Goal: Task Accomplishment & Management: Manage account settings

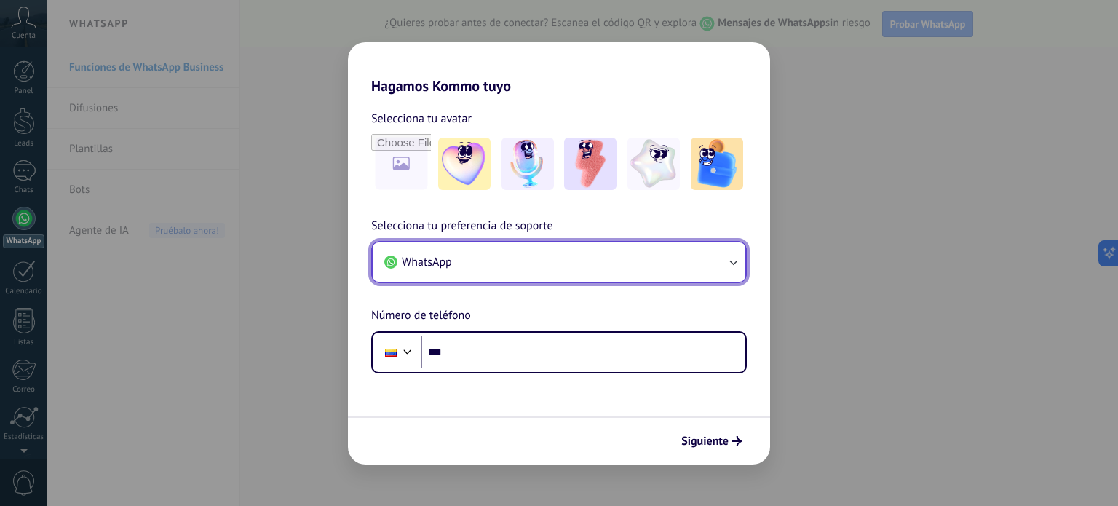
click at [479, 263] on button "WhatsApp" at bounding box center [559, 261] width 373 height 39
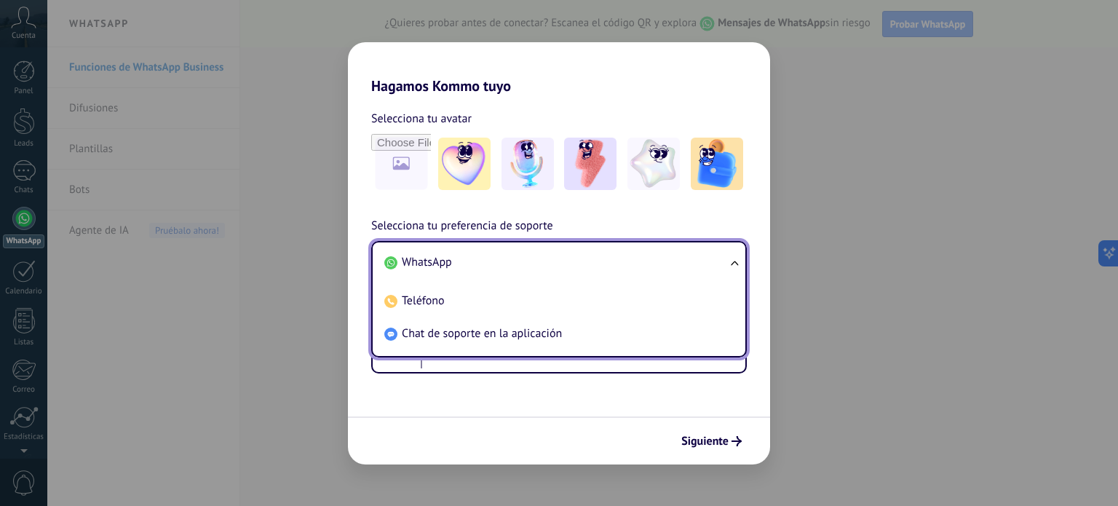
click at [479, 263] on li "WhatsApp" at bounding box center [555, 262] width 355 height 33
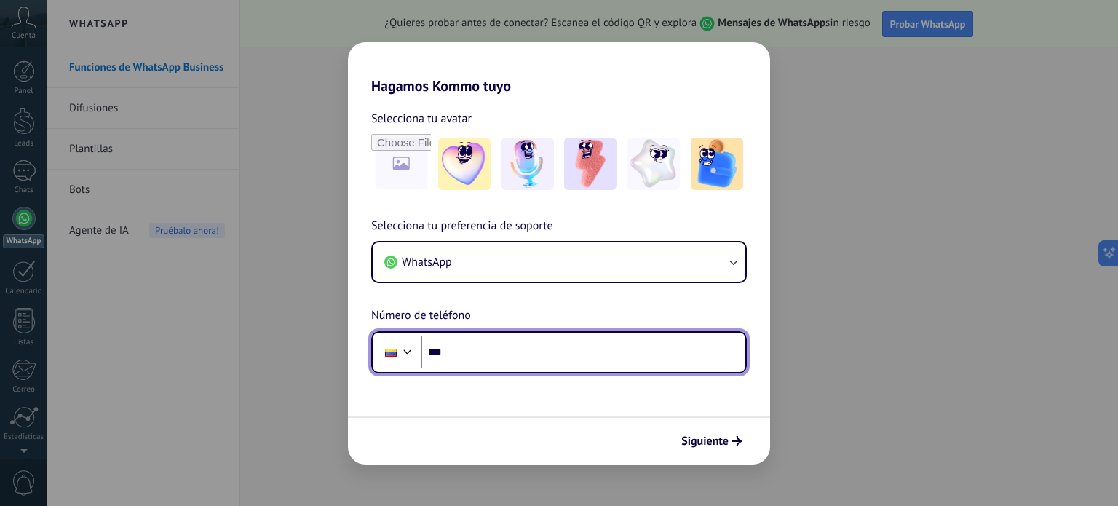
click at [479, 356] on input "***" at bounding box center [583, 351] width 324 height 33
type input "**********"
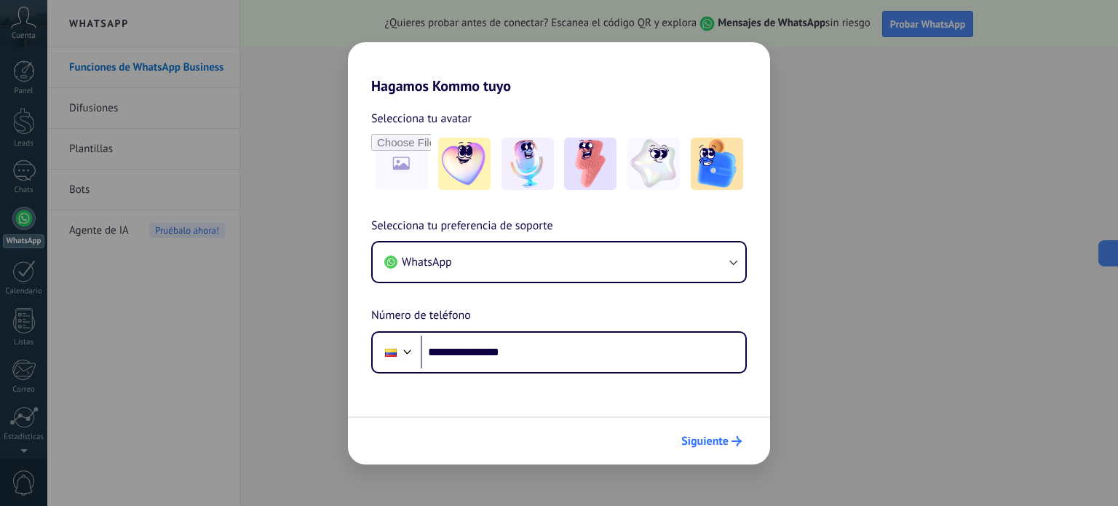
click at [721, 439] on span "Siguiente" at bounding box center [704, 441] width 47 height 10
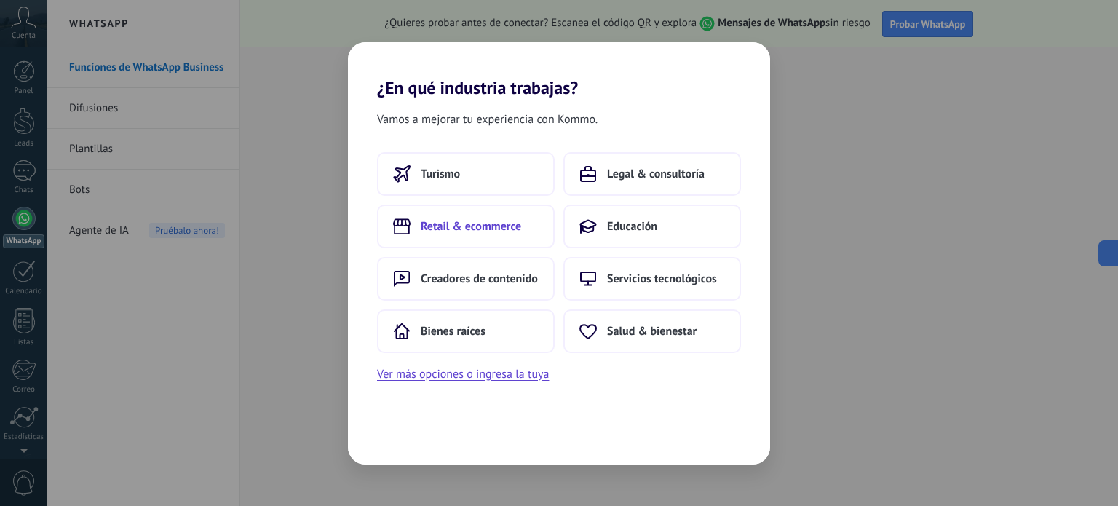
click at [466, 239] on button "Retail & ecommerce" at bounding box center [466, 226] width 178 height 44
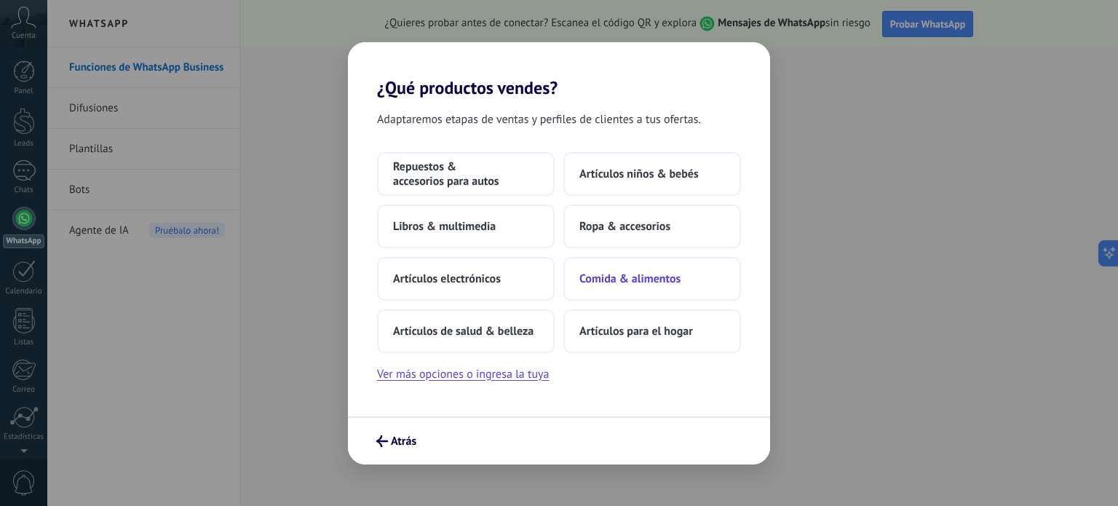
click at [583, 281] on span "Comida & alimentos" at bounding box center [629, 278] width 101 height 15
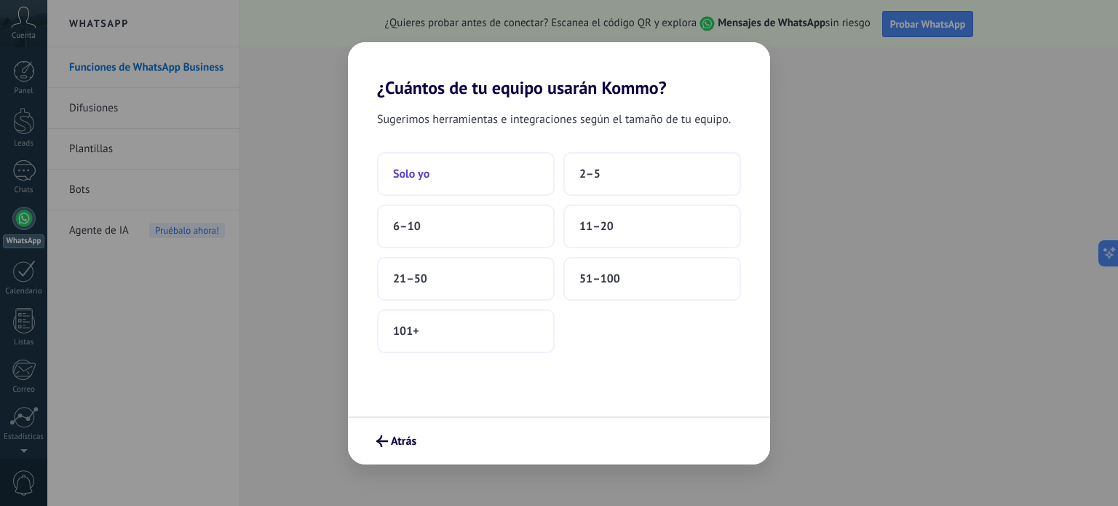
click at [423, 180] on span "Solo yo" at bounding box center [411, 174] width 36 height 15
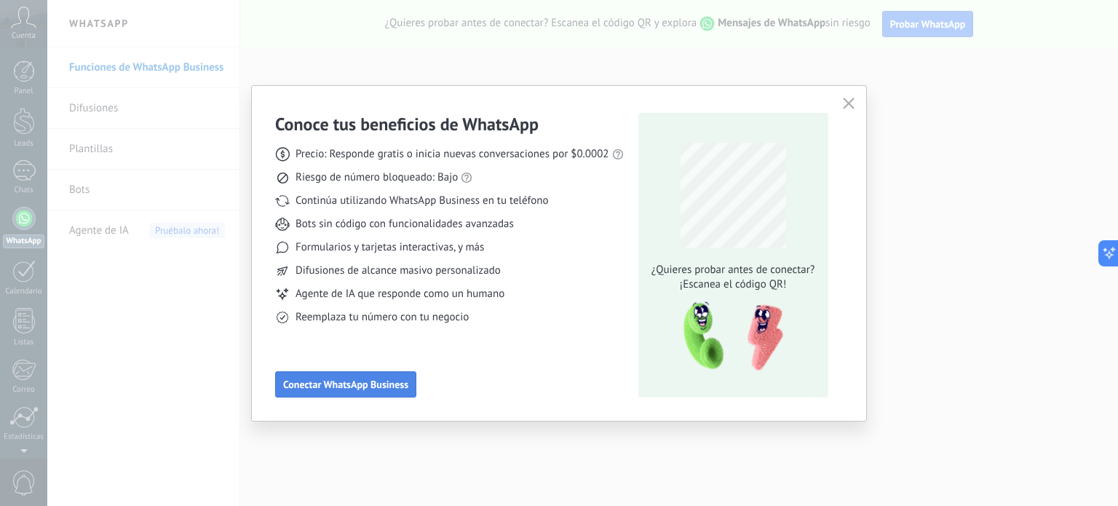
click at [347, 375] on button "Conectar WhatsApp Business" at bounding box center [345, 384] width 141 height 26
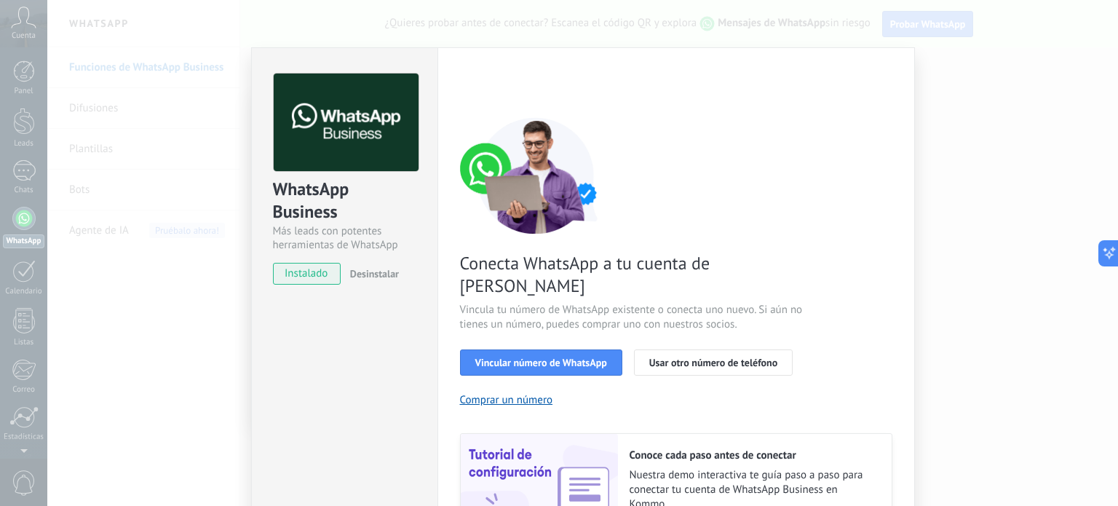
click at [328, 279] on span "instalado" at bounding box center [307, 274] width 66 height 22
click at [502, 357] on span "Vincular número de WhatsApp" at bounding box center [541, 362] width 132 height 10
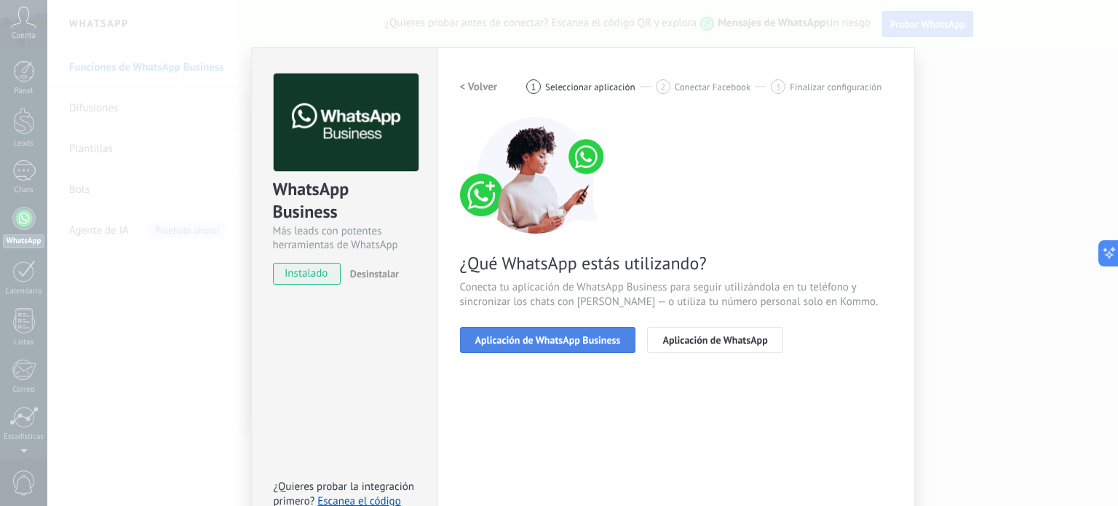
click at [518, 343] on span "Aplicación de WhatsApp Business" at bounding box center [548, 340] width 146 height 10
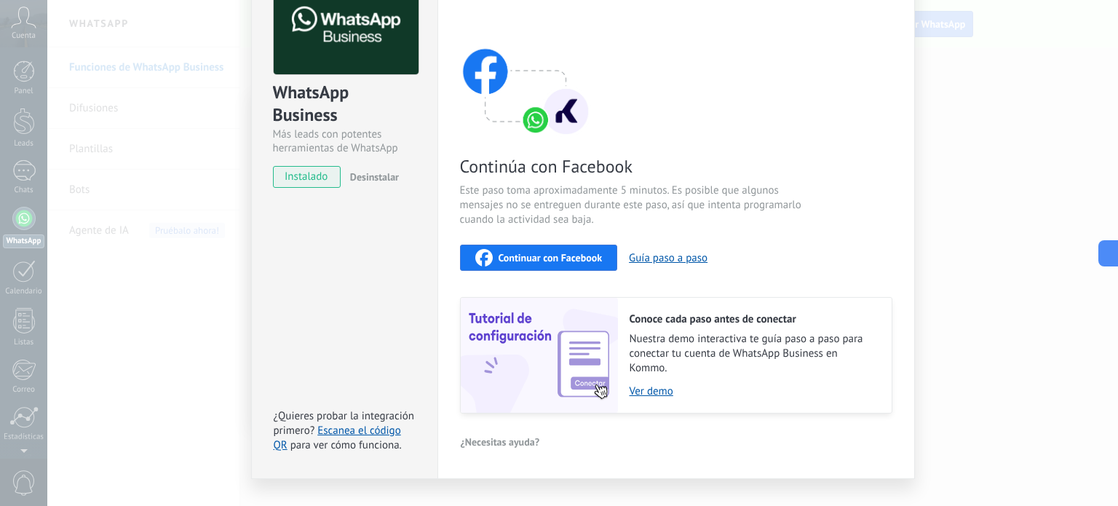
scroll to position [123, 0]
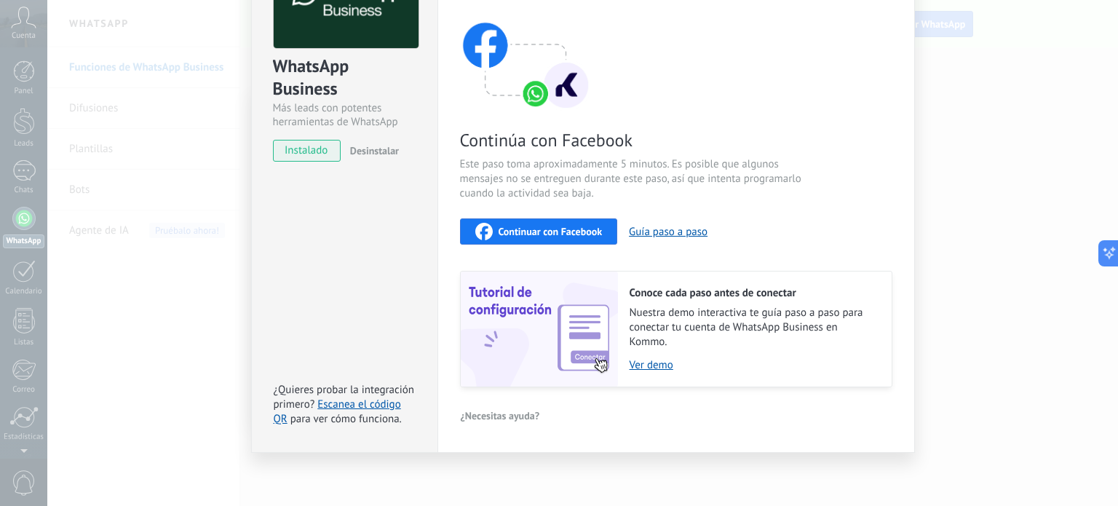
click at [559, 242] on button "Continuar con Facebook" at bounding box center [539, 231] width 158 height 26
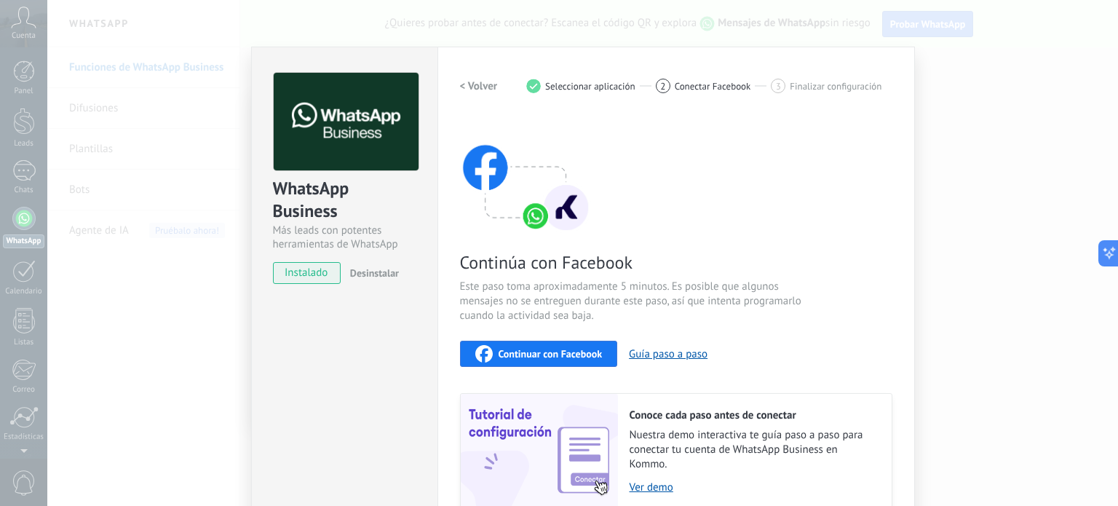
scroll to position [0, 0]
click at [763, 89] on div "2 Conectar Facebook" at bounding box center [714, 86] width 116 height 15
click at [940, 209] on div "WhatsApp Business Más leads con potentes herramientas de WhatsApp instalado Des…" at bounding box center [582, 253] width 1070 height 506
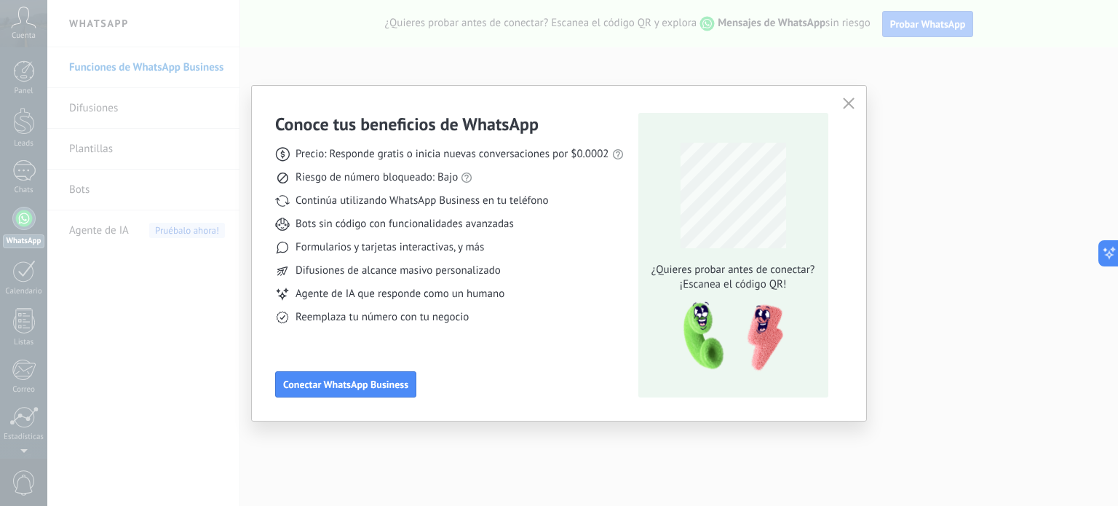
click at [843, 101] on icon "button" at bounding box center [849, 103] width 12 height 12
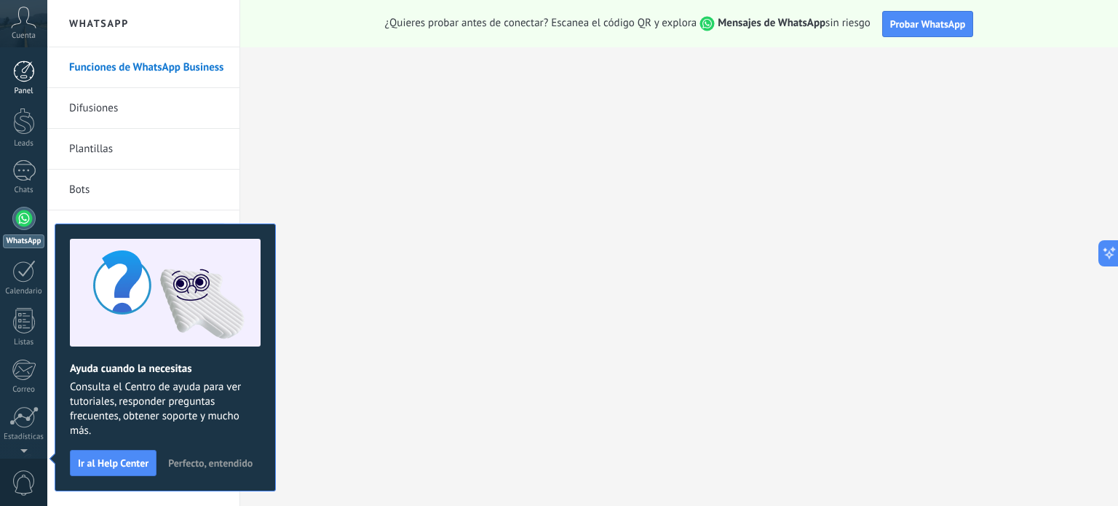
click at [29, 66] on div at bounding box center [24, 71] width 22 height 22
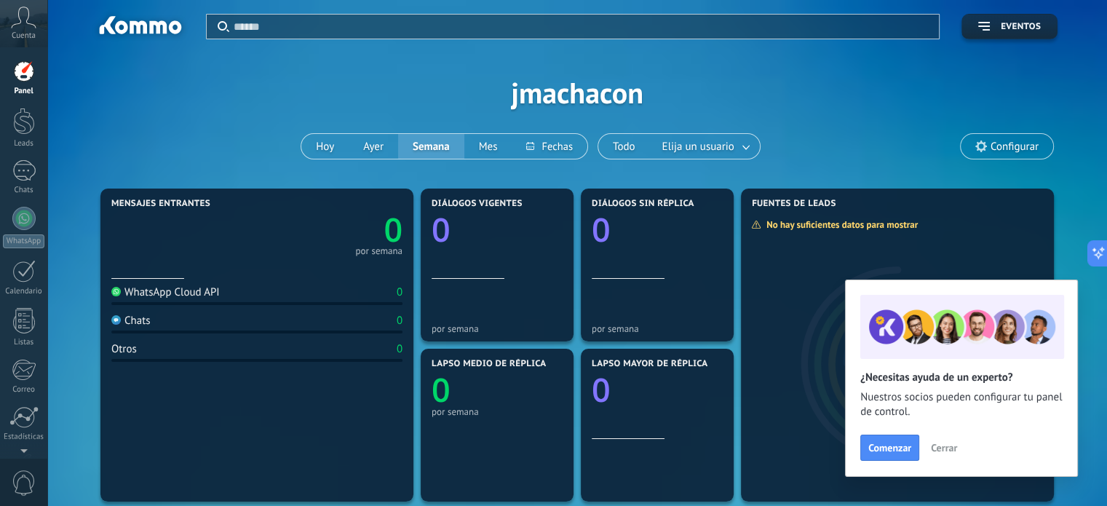
click at [29, 31] on span "Cuenta" at bounding box center [24, 35] width 24 height 9
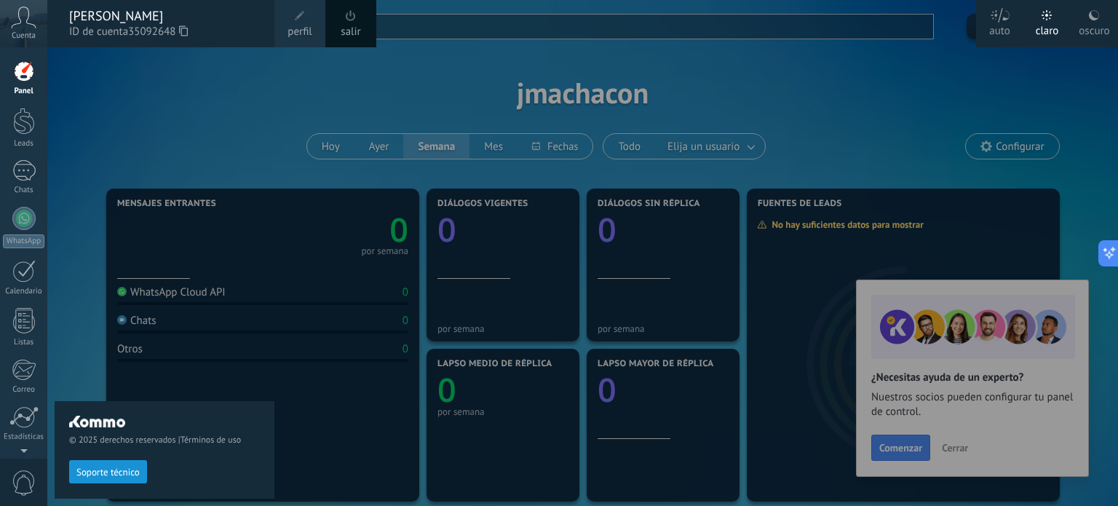
click at [16, 74] on div at bounding box center [24, 71] width 22 height 22
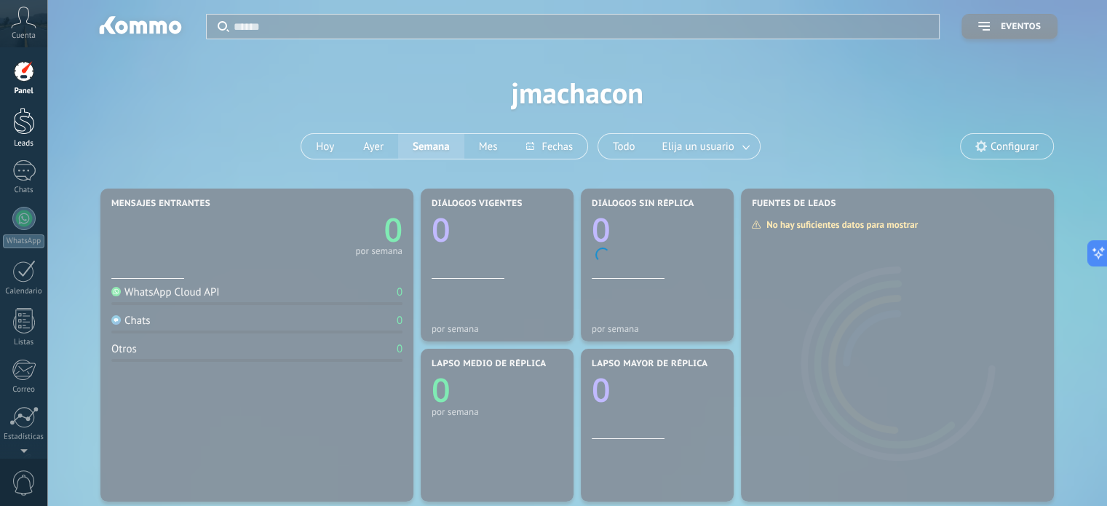
click at [30, 119] on div at bounding box center [24, 121] width 22 height 27
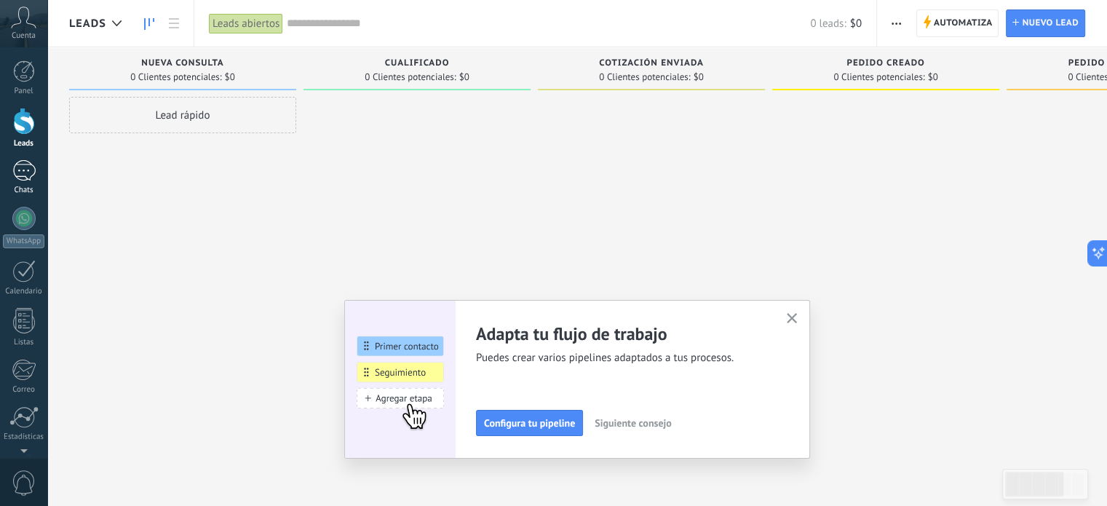
click at [20, 186] on div "Chats" at bounding box center [24, 190] width 42 height 9
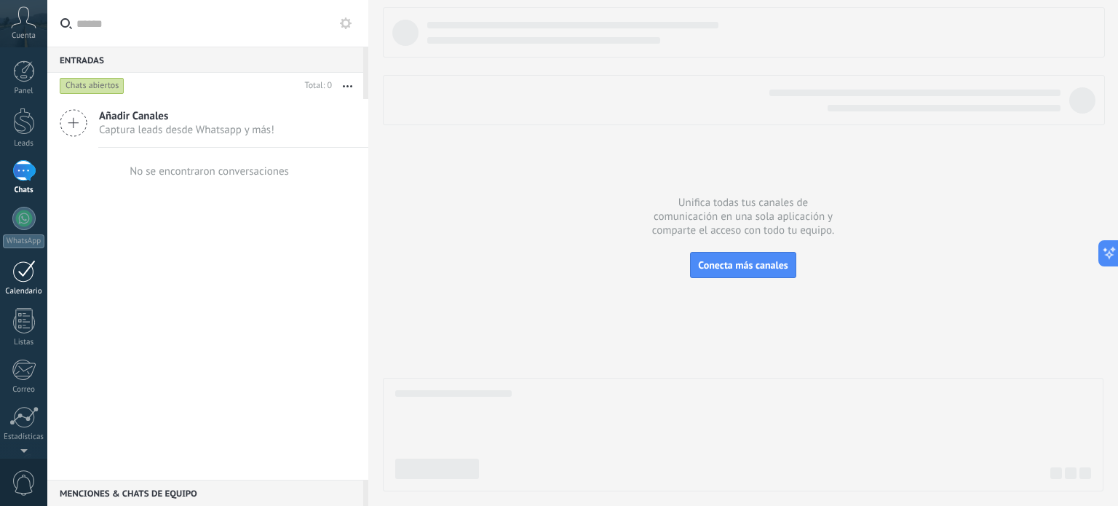
click at [28, 290] on div "Calendario" at bounding box center [24, 291] width 42 height 9
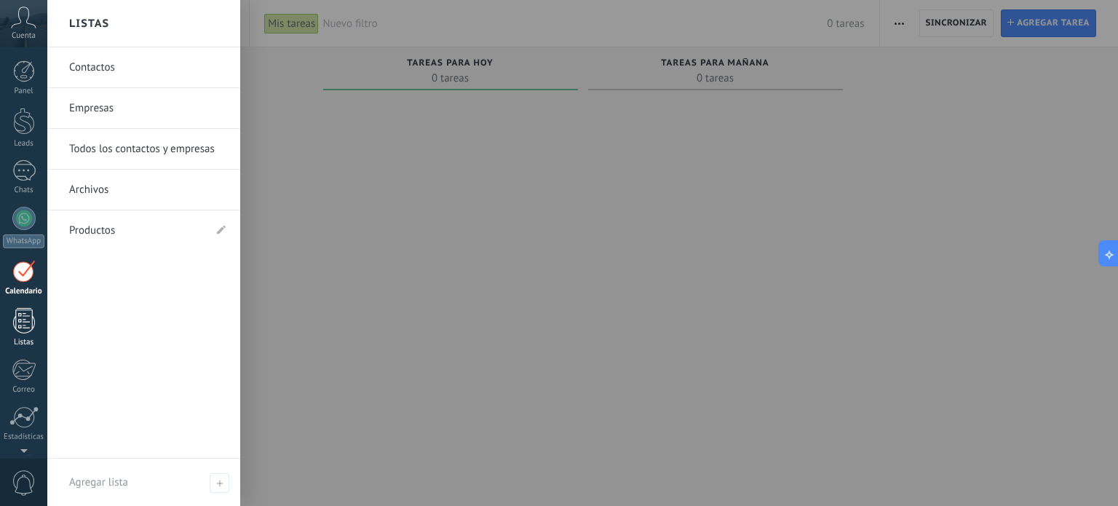
click at [16, 319] on div at bounding box center [24, 320] width 22 height 25
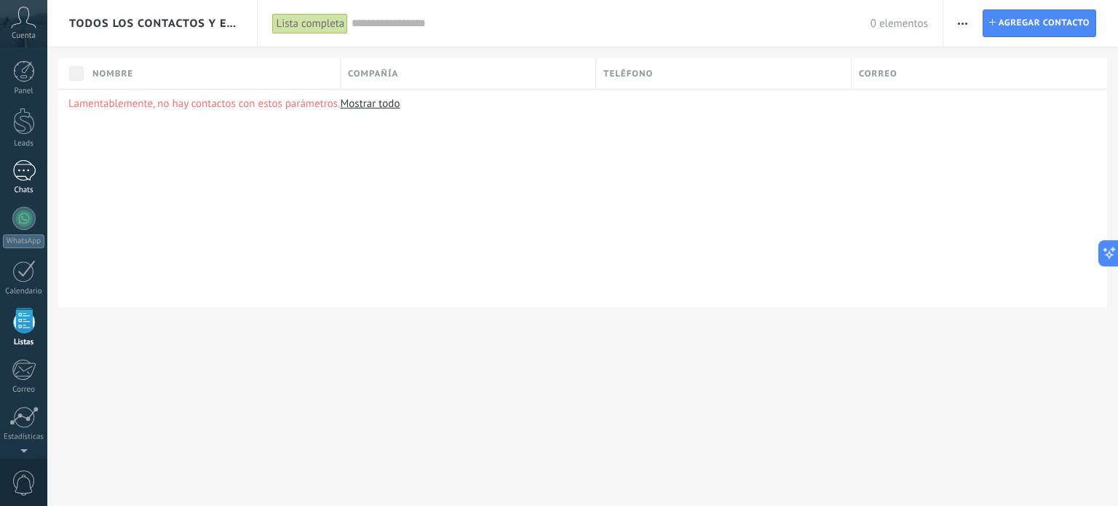
click at [26, 168] on div at bounding box center [23, 170] width 23 height 21
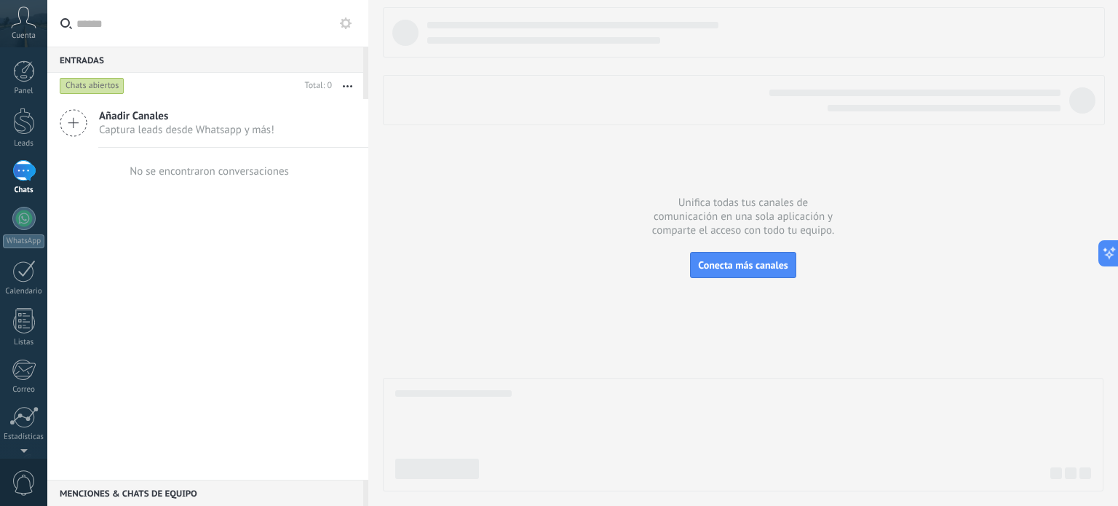
click at [214, 135] on span "Captura leads desde Whatsapp y más!" at bounding box center [186, 130] width 175 height 14
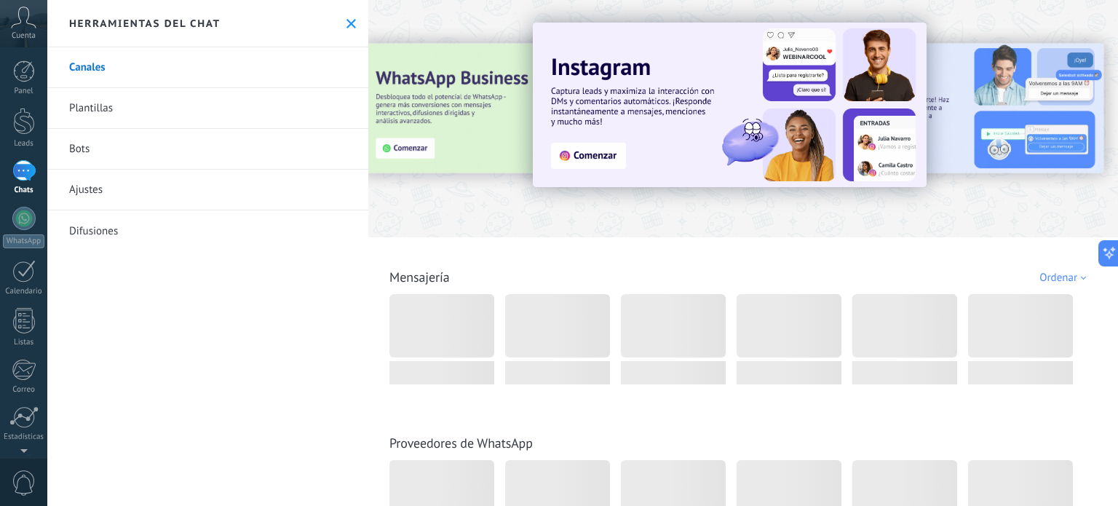
click at [97, 148] on link "Bots" at bounding box center [207, 149] width 321 height 41
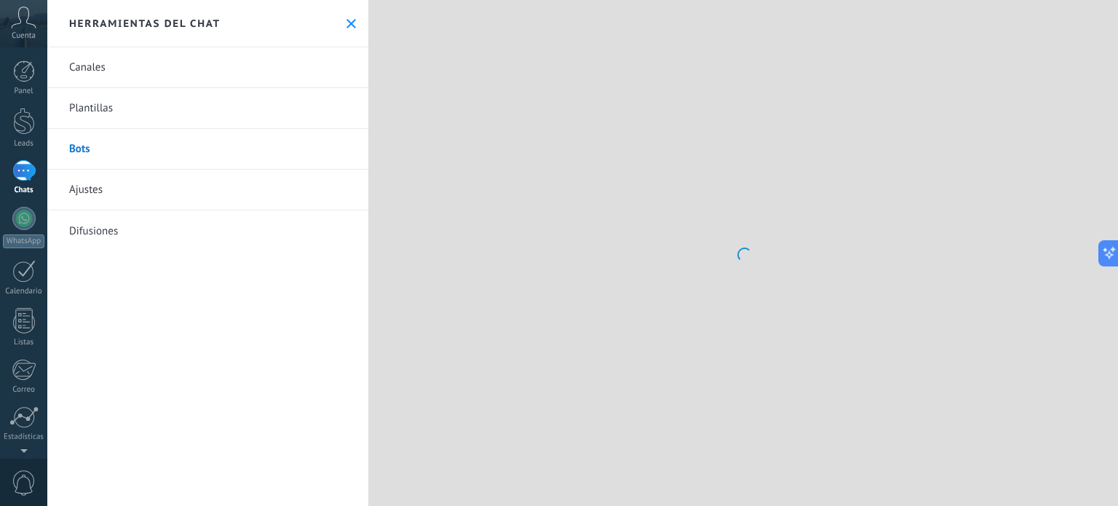
click at [108, 108] on link "Plantillas" at bounding box center [207, 108] width 321 height 41
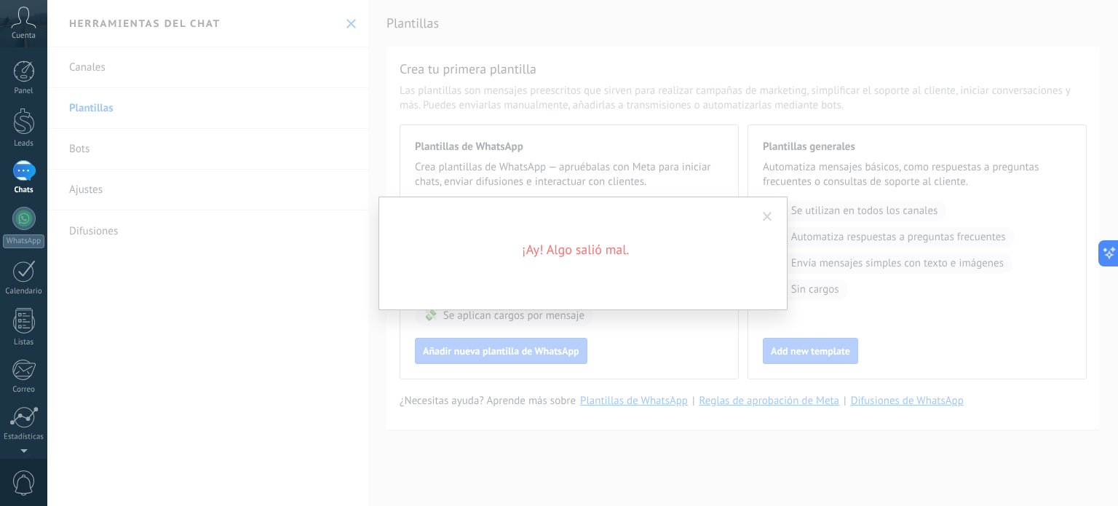
click at [769, 218] on span at bounding box center [766, 217] width 9 height 10
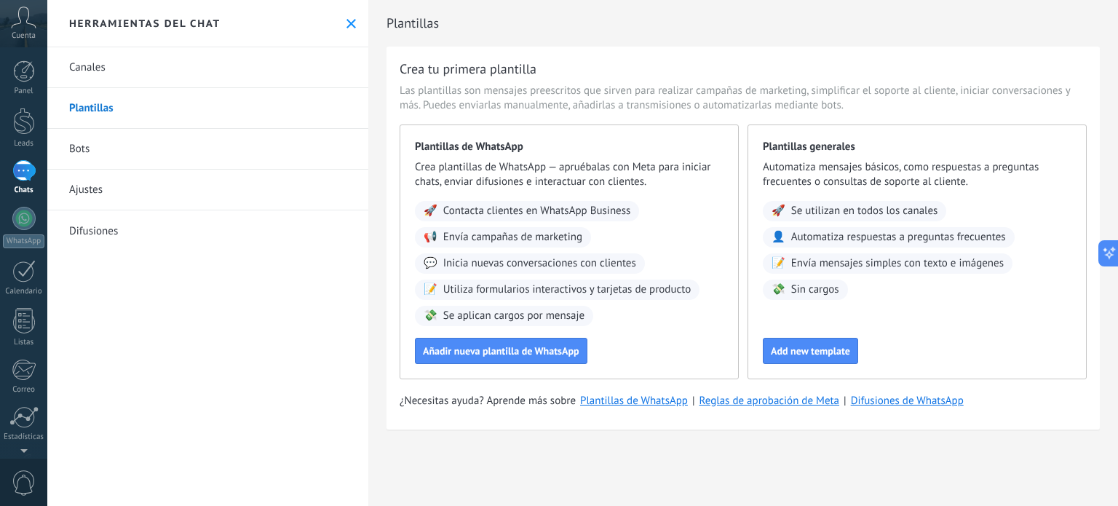
click at [84, 142] on link "Bots" at bounding box center [207, 149] width 321 height 41
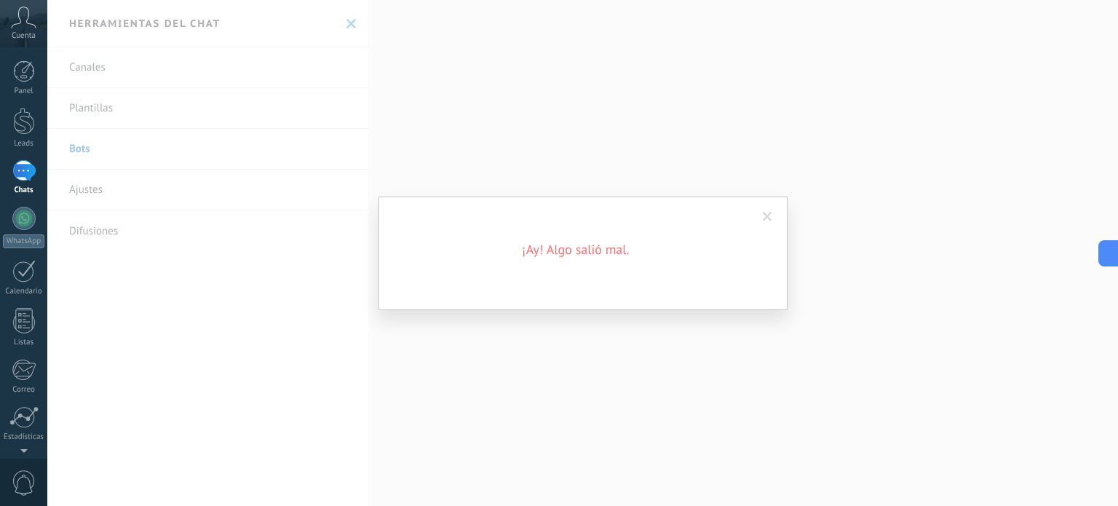
click at [768, 218] on span at bounding box center [766, 217] width 9 height 10
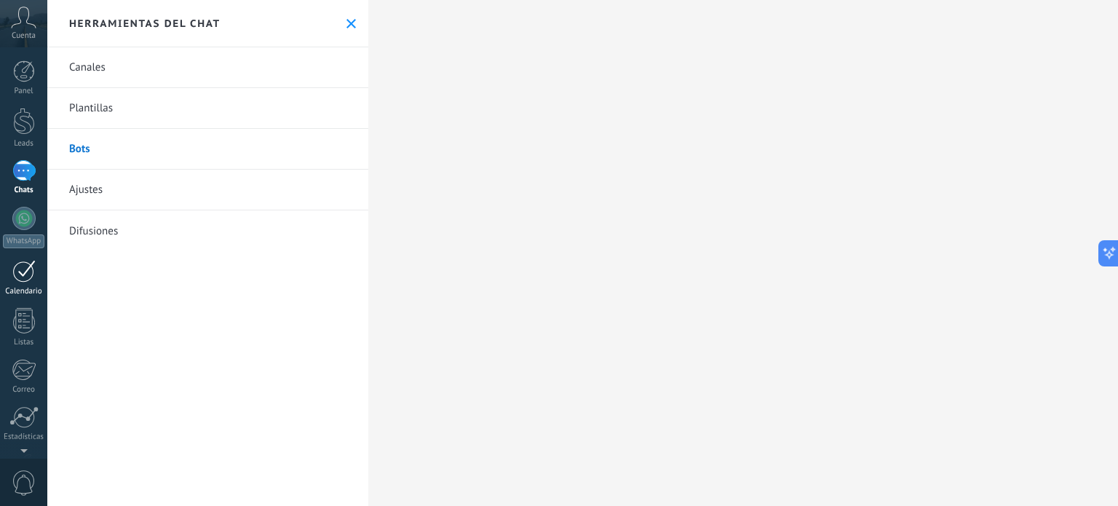
click at [20, 271] on div at bounding box center [23, 271] width 23 height 23
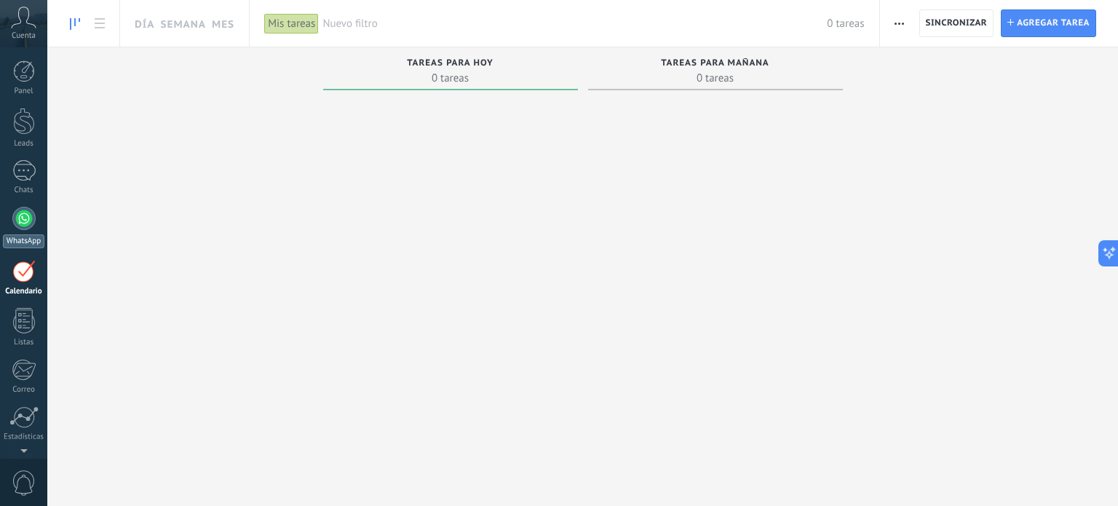
click at [28, 231] on link "WhatsApp" at bounding box center [23, 227] width 47 height 41
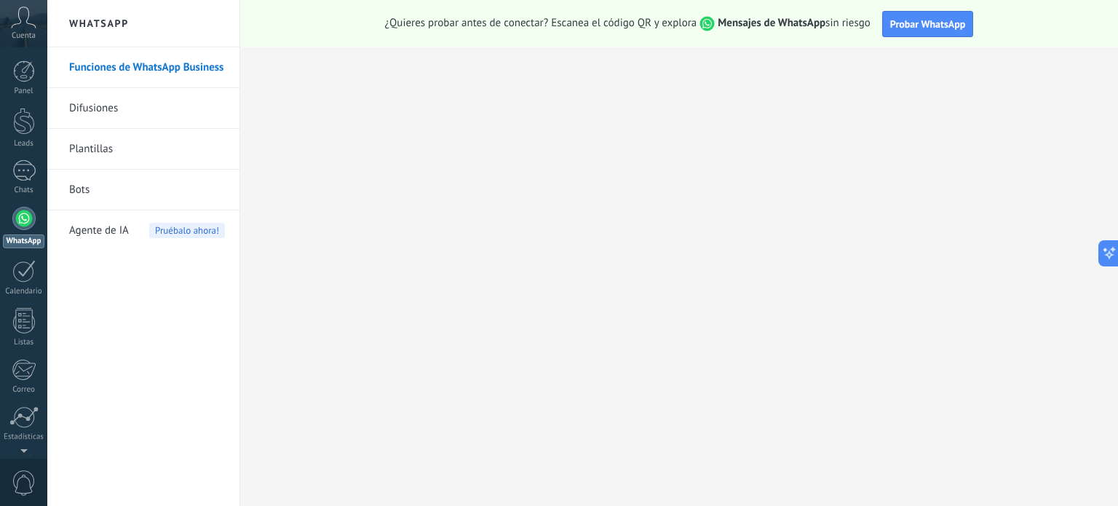
click at [112, 226] on span "Agente de IA" at bounding box center [99, 230] width 60 height 41
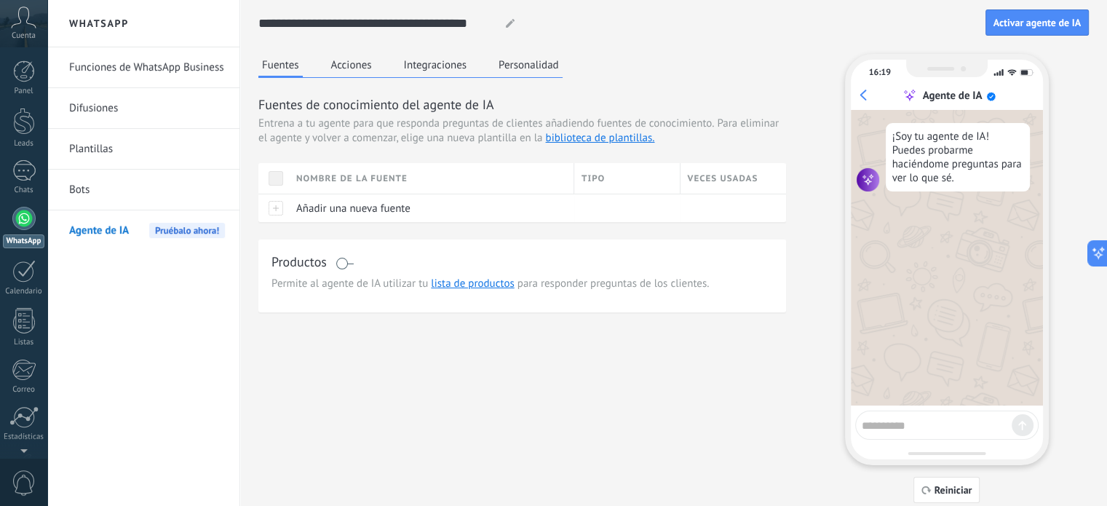
click at [343, 265] on span at bounding box center [344, 264] width 18 height 12
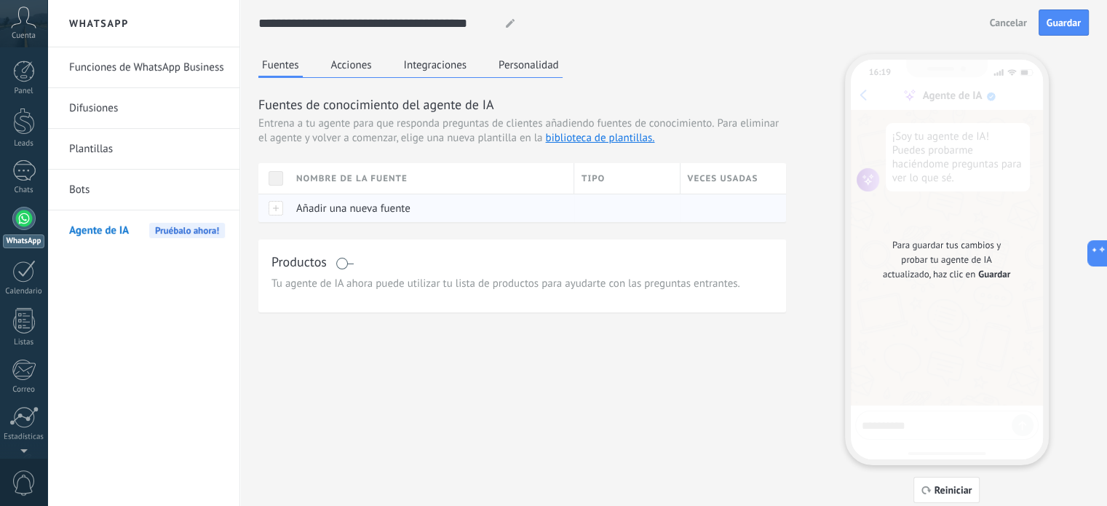
click at [279, 214] on div at bounding box center [273, 208] width 31 height 28
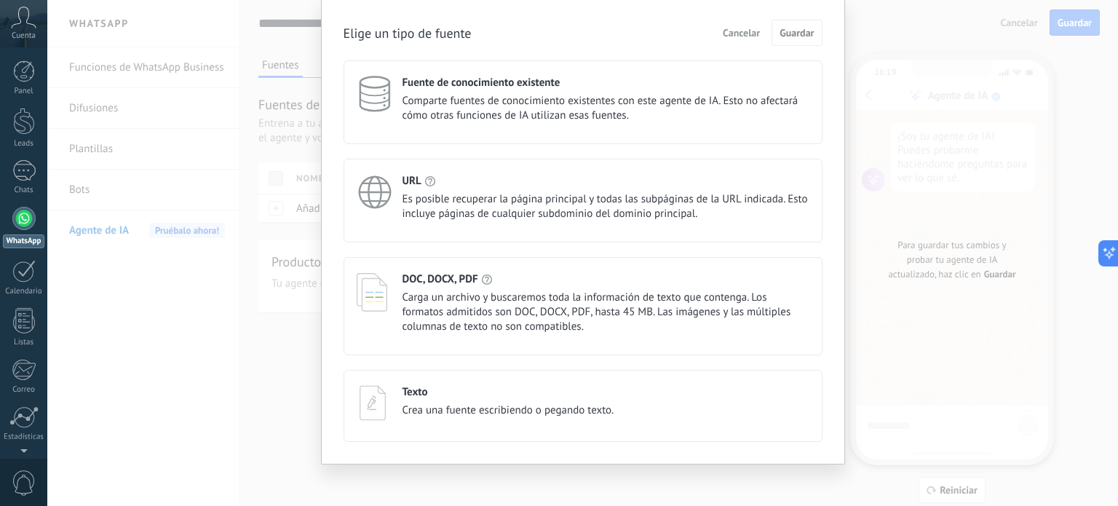
scroll to position [55, 0]
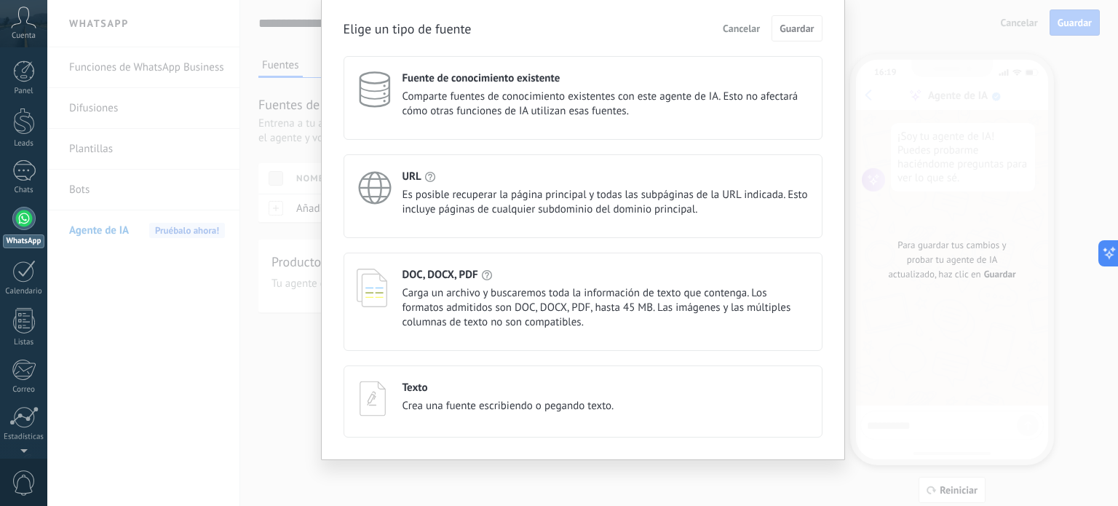
click at [459, 299] on span "Carga un archivo y buscaremos toda la información de texto que contenga. Los fo…" at bounding box center [605, 308] width 407 height 44
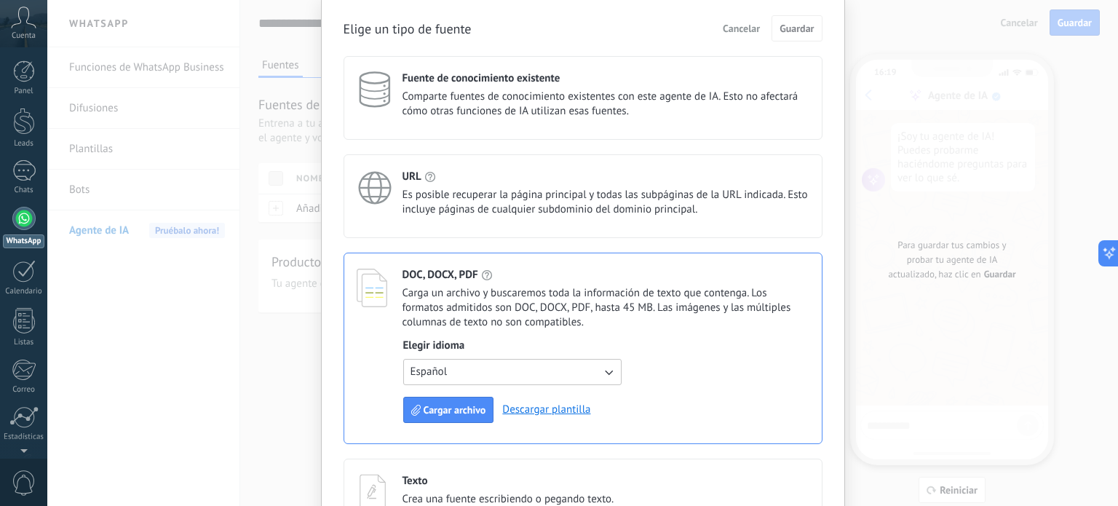
click at [600, 360] on button "Español" at bounding box center [512, 372] width 218 height 26
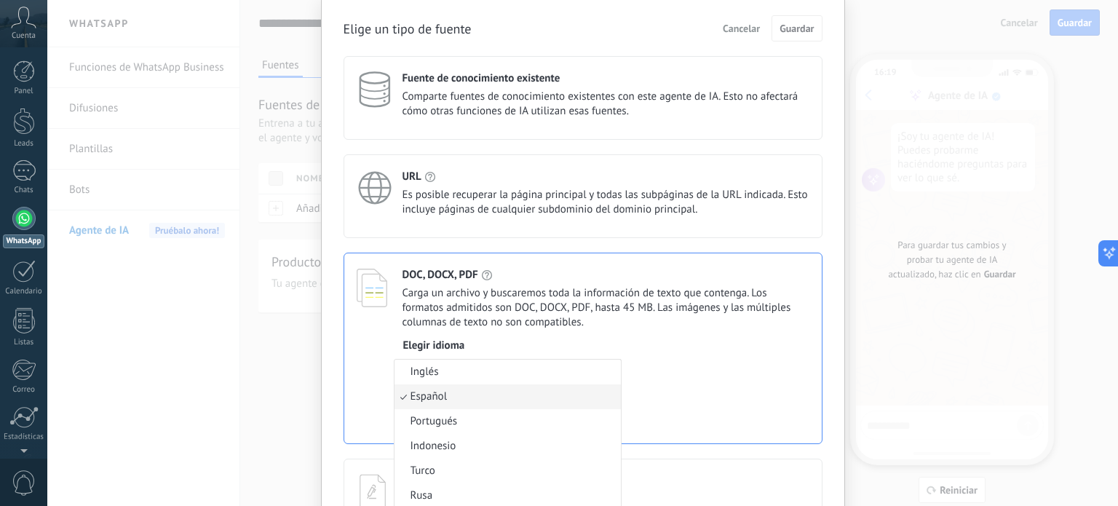
scroll to position [55, 0]
click at [600, 360] on li "Inglés" at bounding box center [507, 371] width 226 height 25
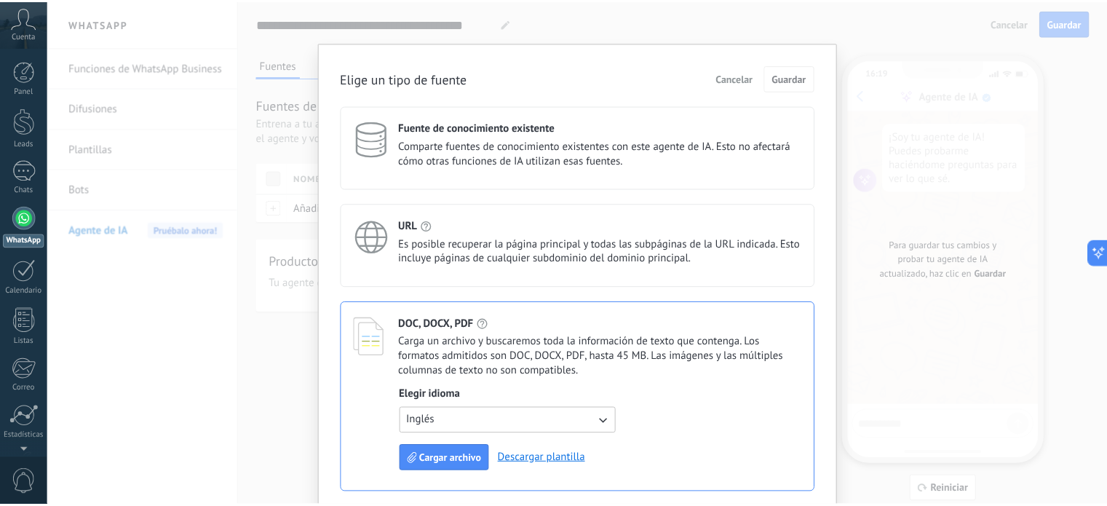
scroll to position [0, 0]
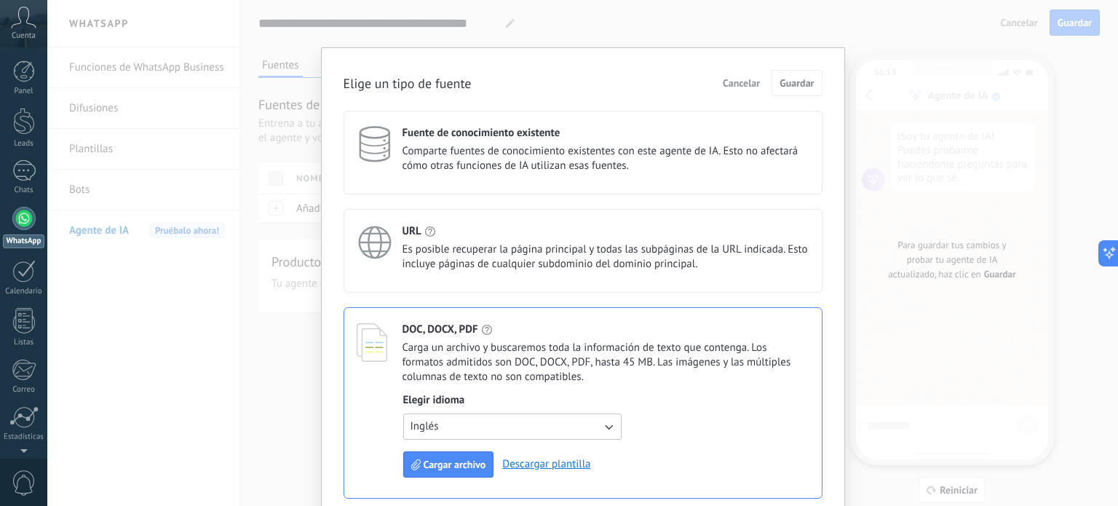
click at [733, 89] on button "Cancelar" at bounding box center [741, 83] width 50 height 22
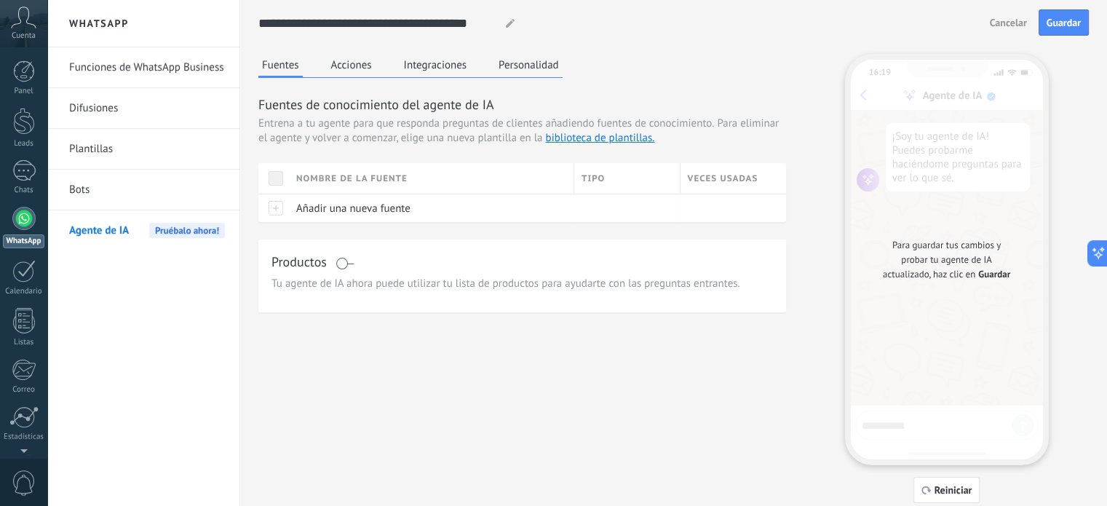
click at [371, 77] on div "Fuentes Acciones Integraciones Personalidad" at bounding box center [410, 66] width 304 height 24
click at [366, 64] on button "Acciones" at bounding box center [351, 65] width 48 height 22
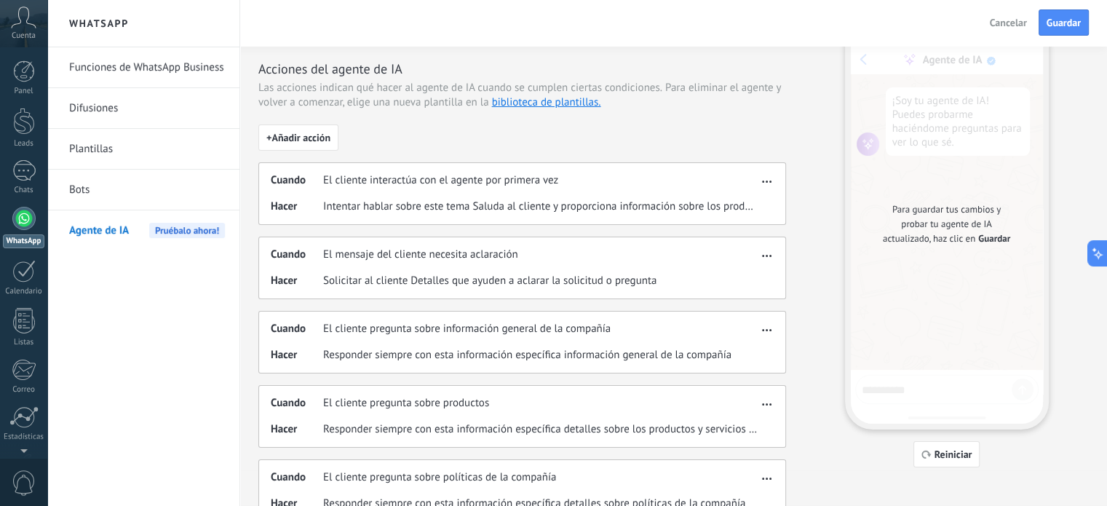
scroll to position [218, 0]
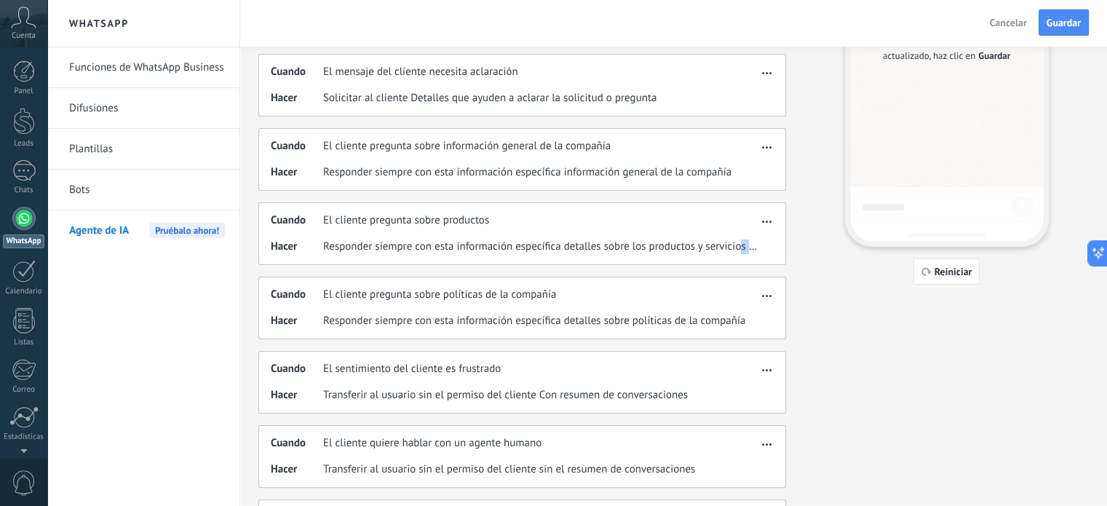
drag, startPoint x: 741, startPoint y: 242, endPoint x: 788, endPoint y: 244, distance: 46.7
click at [788, 244] on div "Fuentes Acciones Integraciones Personalidad Acciones del agente de IA Las accio…" at bounding box center [673, 236] width 830 height 800
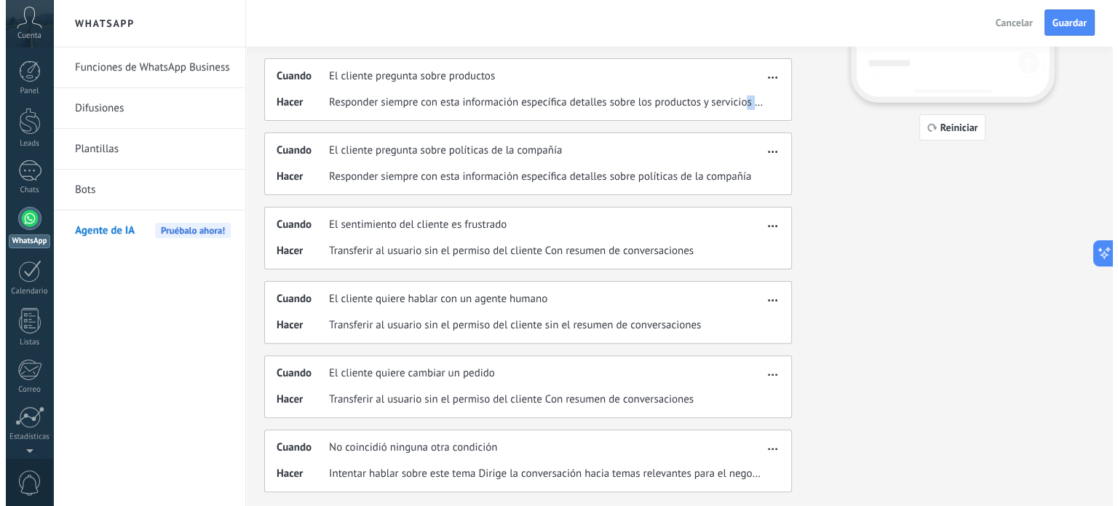
scroll to position [0, 0]
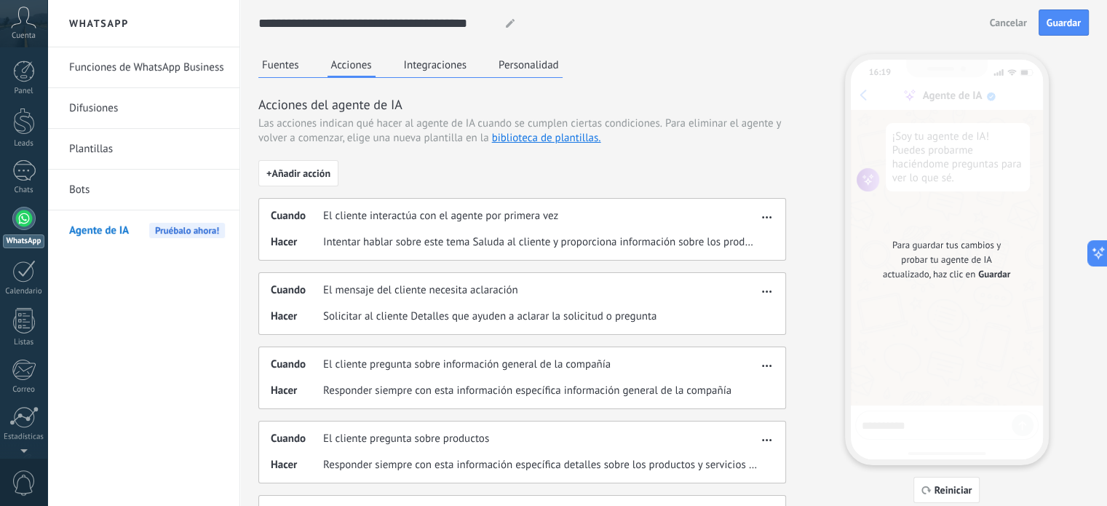
click at [470, 75] on div "Fuentes Acciones Integraciones Personalidad" at bounding box center [410, 66] width 304 height 24
click at [461, 65] on button "Integraciones" at bounding box center [435, 65] width 71 height 22
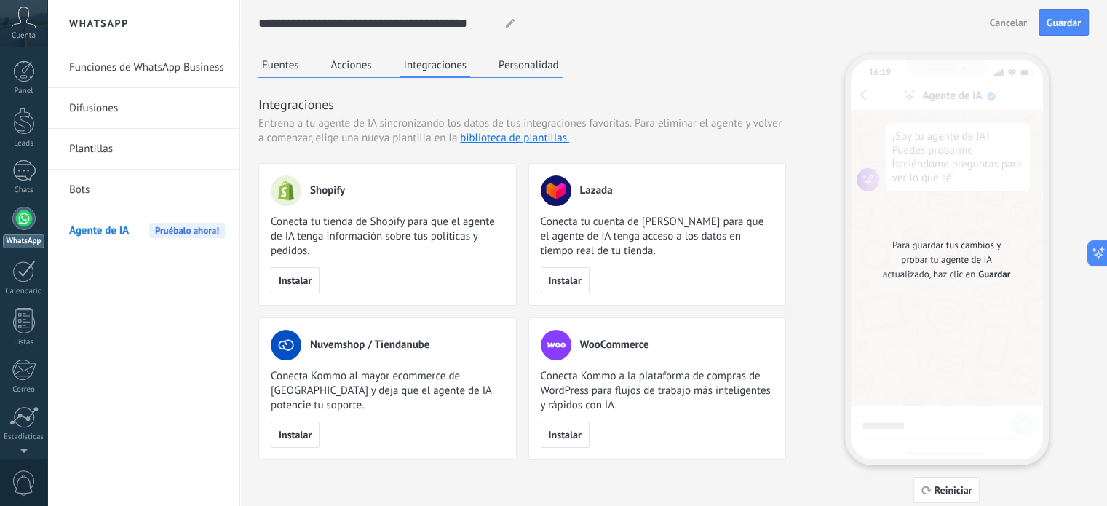
click at [141, 156] on link "Plantillas" at bounding box center [147, 149] width 156 height 41
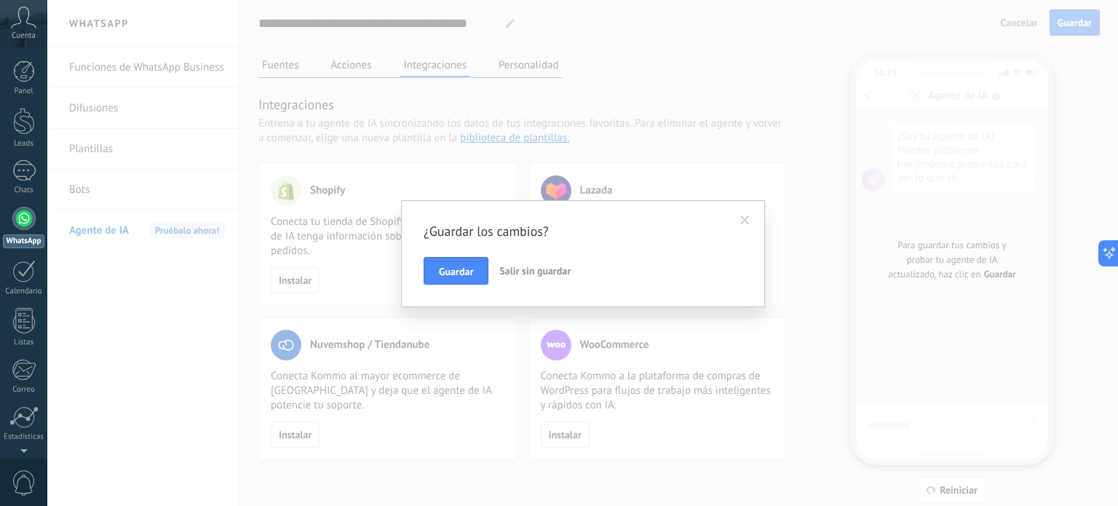
click at [528, 278] on button "Salir sin guardar" at bounding box center [534, 271] width 83 height 28
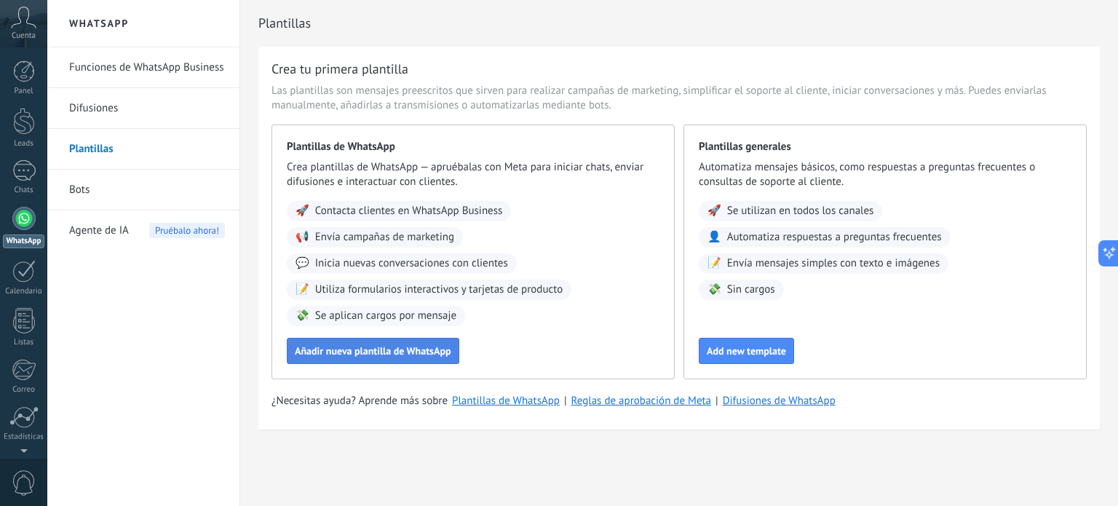
click at [391, 361] on button "Añadir nueva plantilla de WhatsApp" at bounding box center [373, 351] width 172 height 26
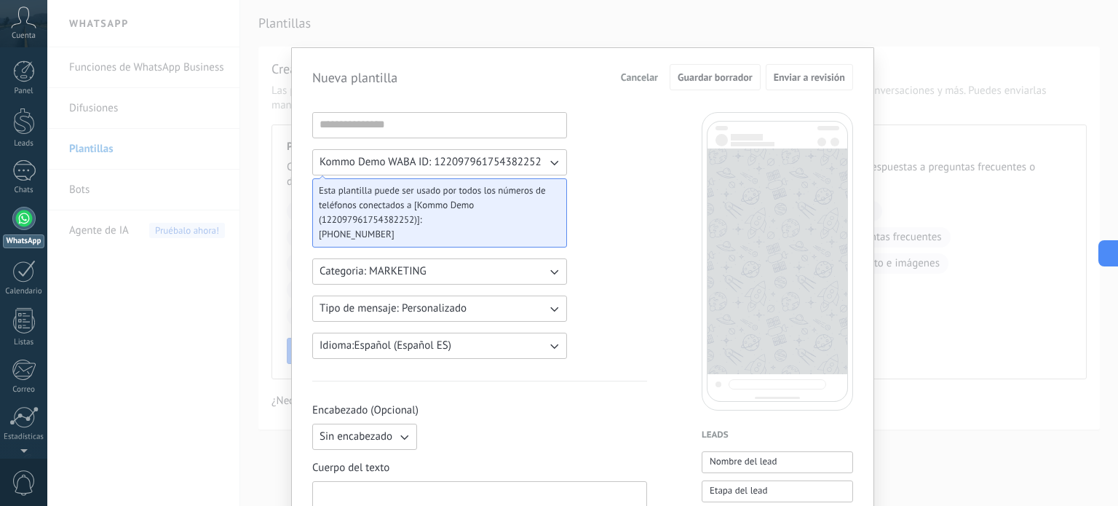
click at [503, 271] on button "Categoria: MARKETING" at bounding box center [439, 271] width 255 height 26
click at [287, 250] on div "Nueva plantilla Cancelar Guardar borrador Enviar a revisión Kommo Demo WABA ID:…" at bounding box center [582, 253] width 1070 height 506
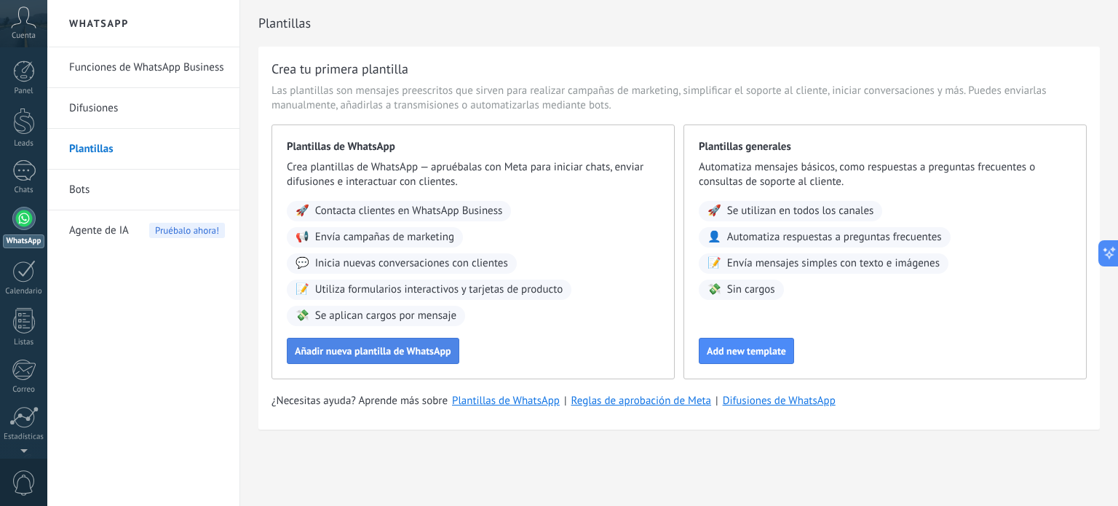
click at [393, 342] on button "Añadir nueva plantilla de WhatsApp" at bounding box center [373, 351] width 172 height 26
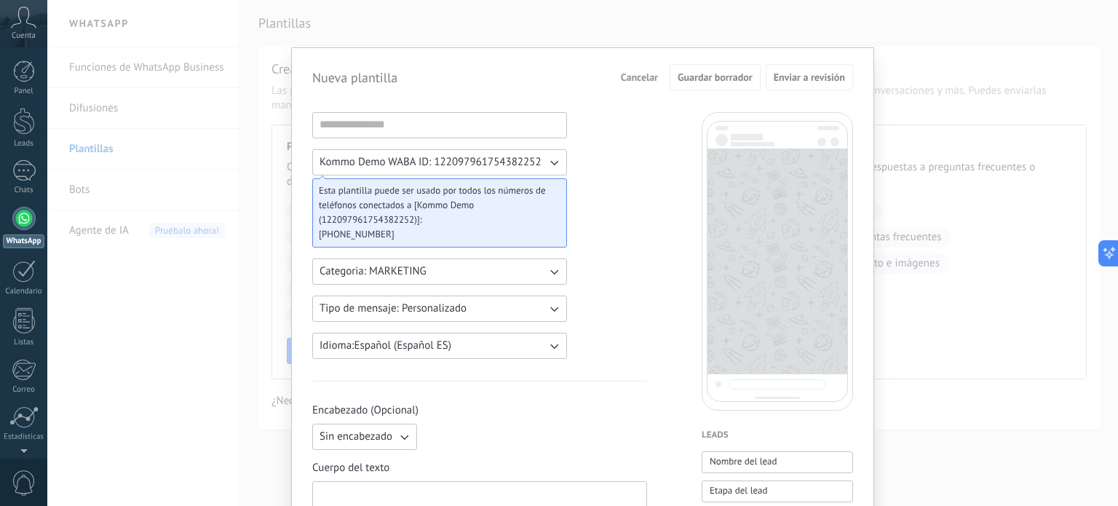
click at [422, 268] on span "Categoria: MARKETING" at bounding box center [372, 271] width 107 height 15
click at [355, 271] on li "UTILITY" at bounding box center [434, 271] width 263 height 25
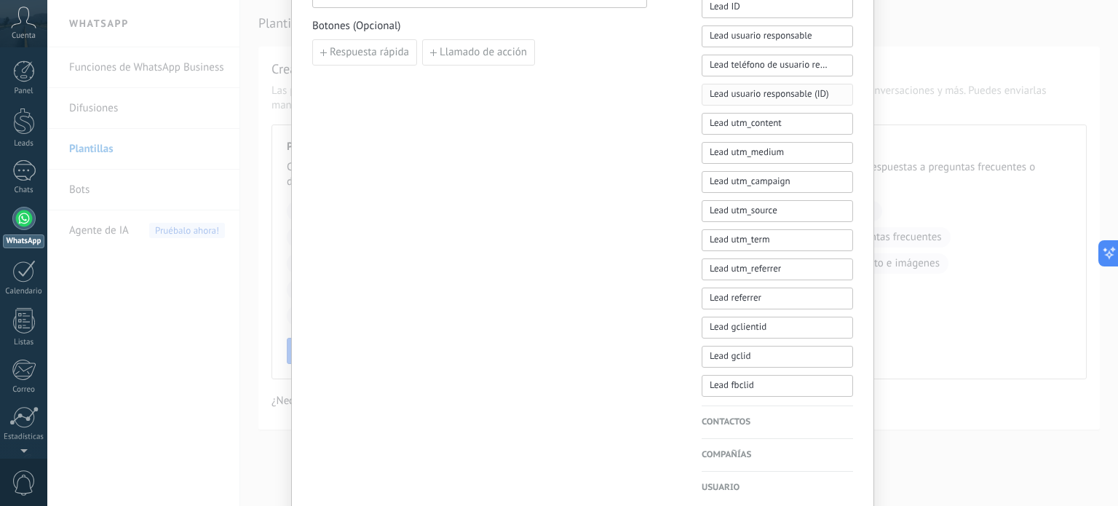
scroll to position [655, 0]
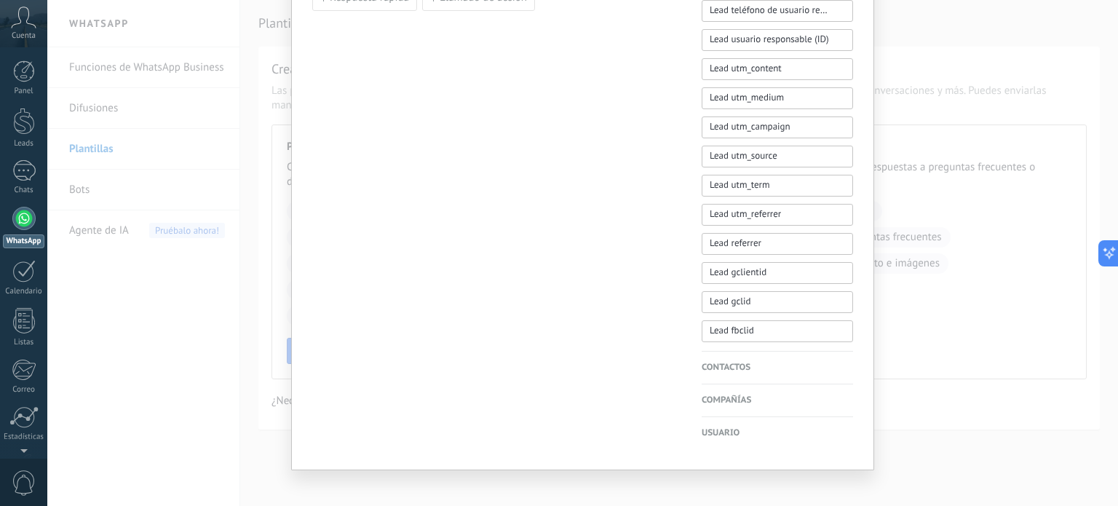
click at [731, 387] on div "Compañías Nombre de la compañía Compañía ID Compañía usuario responsable Compañ…" at bounding box center [776, 400] width 151 height 33
click at [738, 366] on h4 "Contactos" at bounding box center [776, 367] width 151 height 15
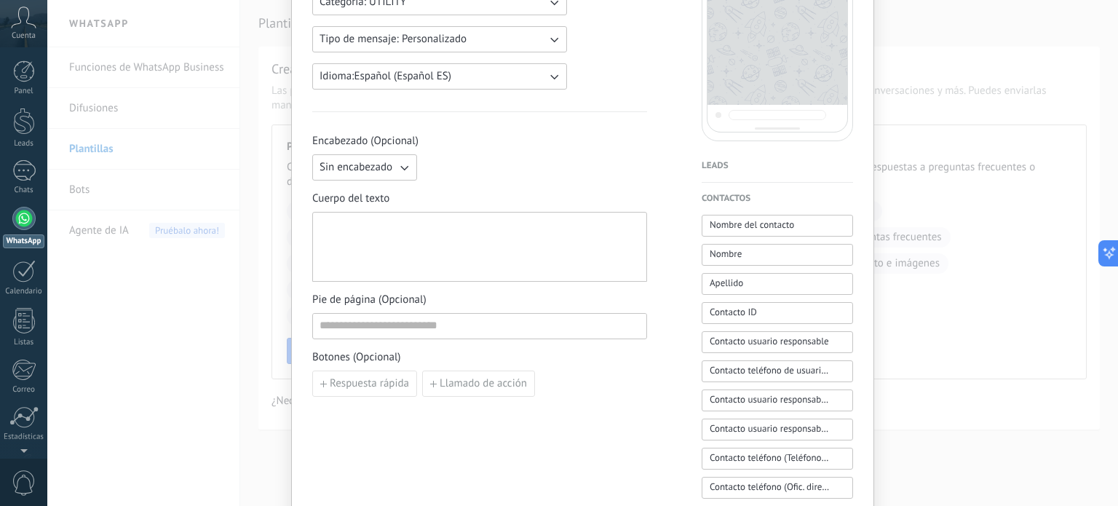
scroll to position [218, 0]
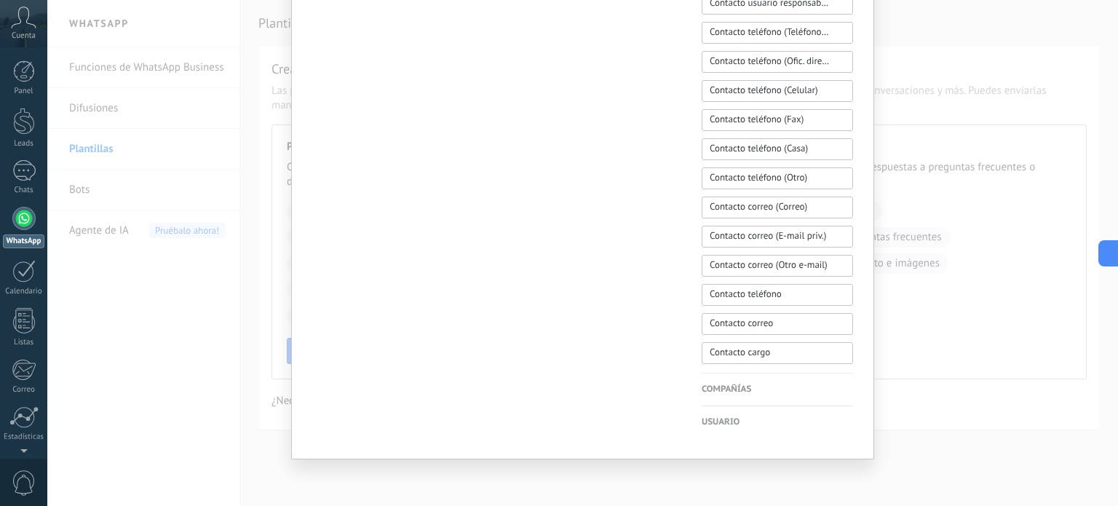
click at [736, 388] on h4 "Compañías" at bounding box center [776, 389] width 151 height 15
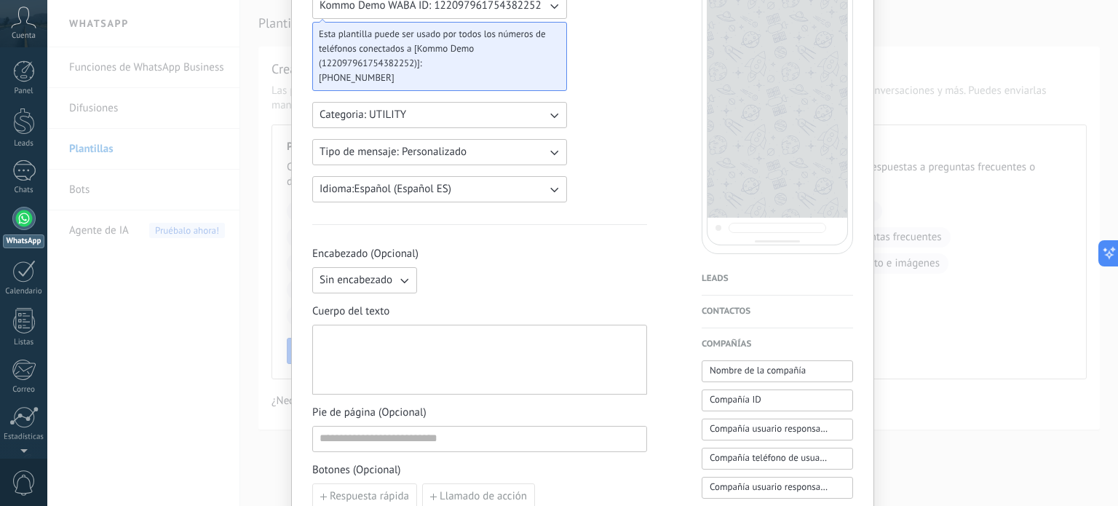
scroll to position [666, 0]
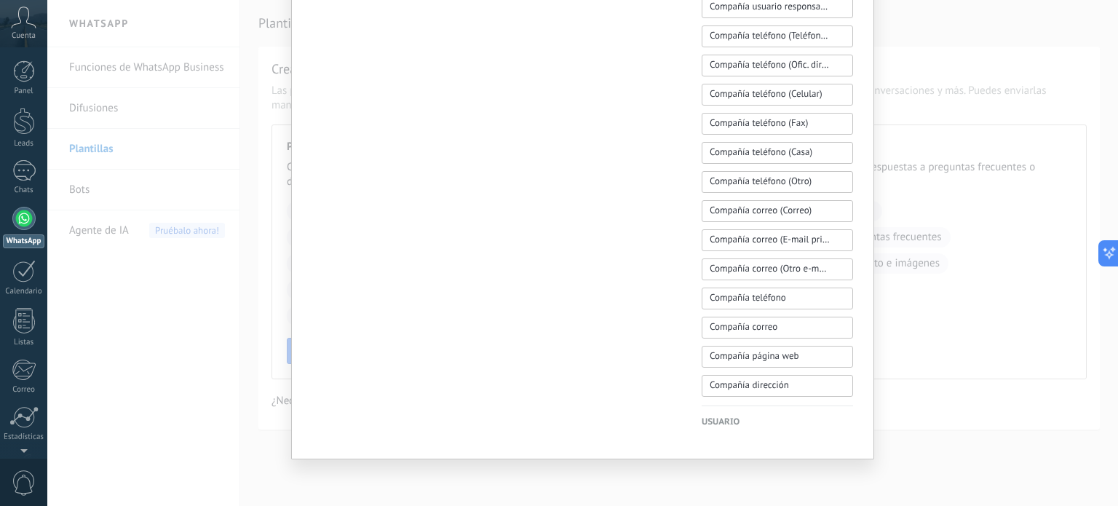
click at [730, 421] on h4 "Usuario" at bounding box center [776, 422] width 151 height 15
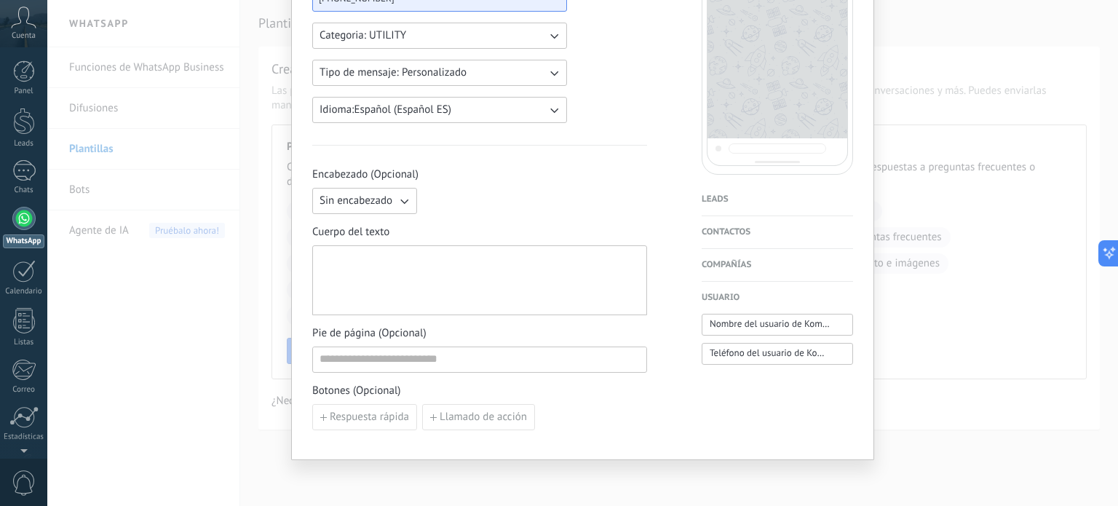
scroll to position [0, 0]
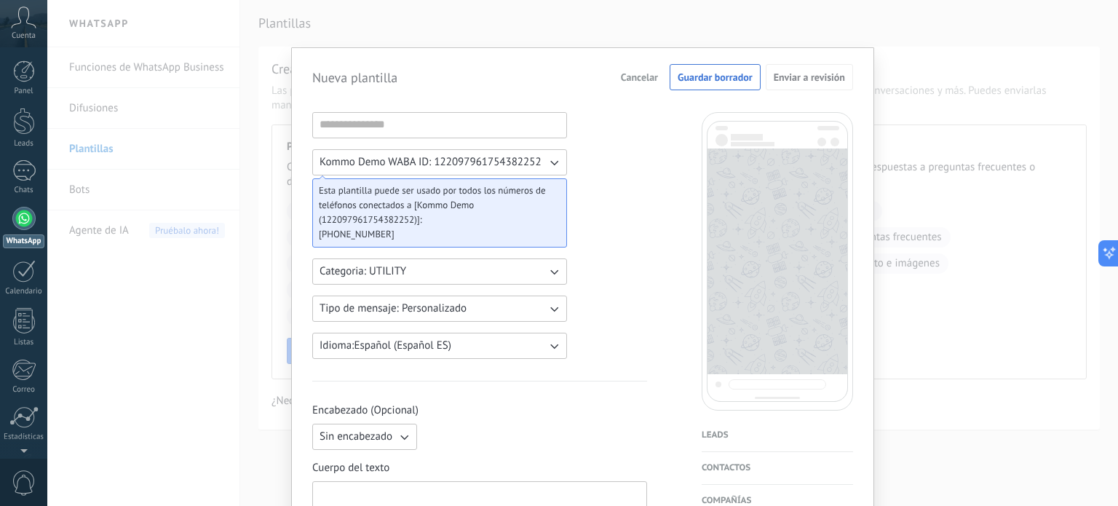
click at [729, 430] on h4 "Leads" at bounding box center [776, 435] width 151 height 15
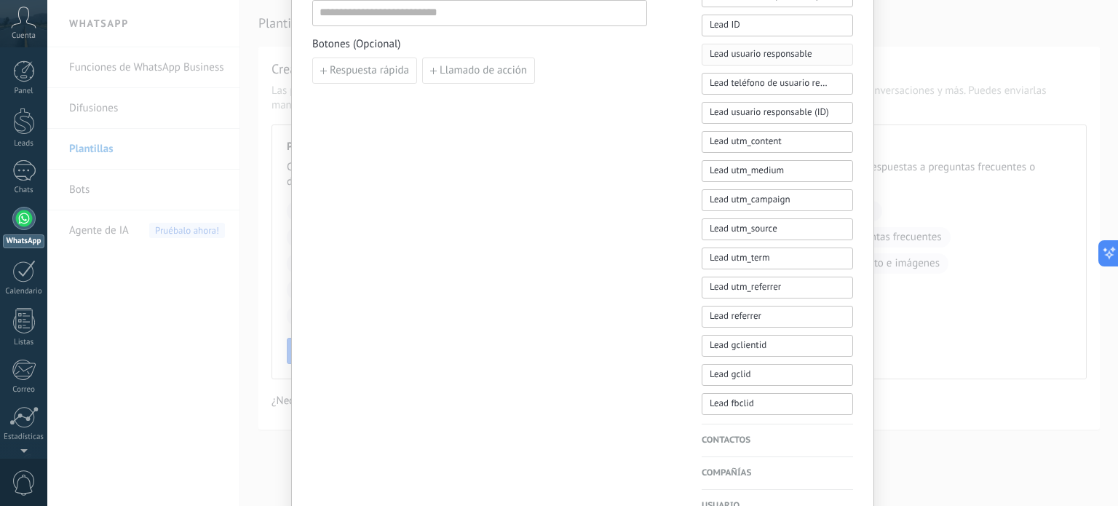
scroll to position [666, 0]
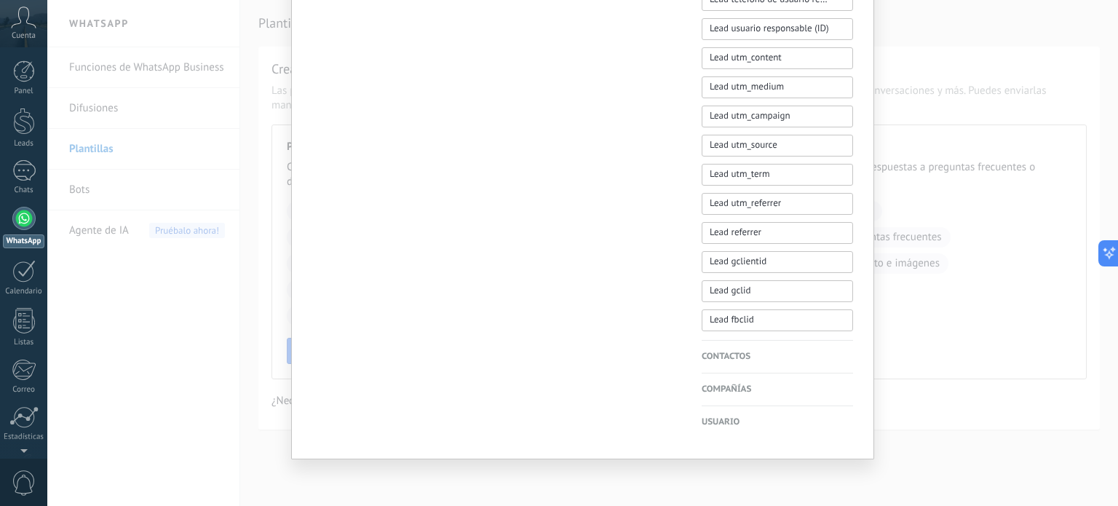
drag, startPoint x: 721, startPoint y: 404, endPoint x: 725, endPoint y: 387, distance: 17.3
click at [721, 403] on div "Compañías Nombre de la compañía Compañía ID Compañía usuario responsable Compañ…" at bounding box center [776, 389] width 151 height 33
click at [725, 387] on h4 "Compañías" at bounding box center [776, 389] width 151 height 15
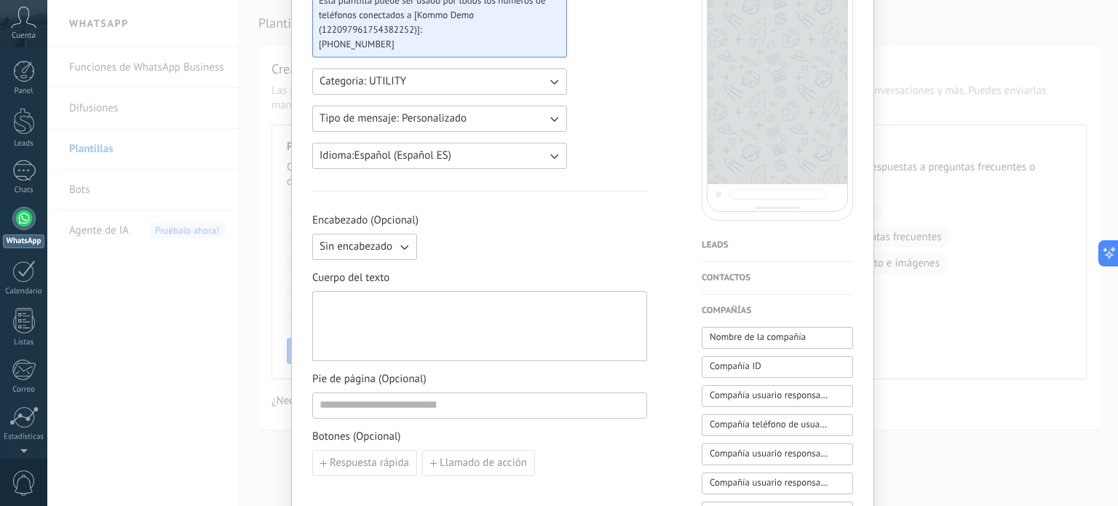
scroll to position [156, 0]
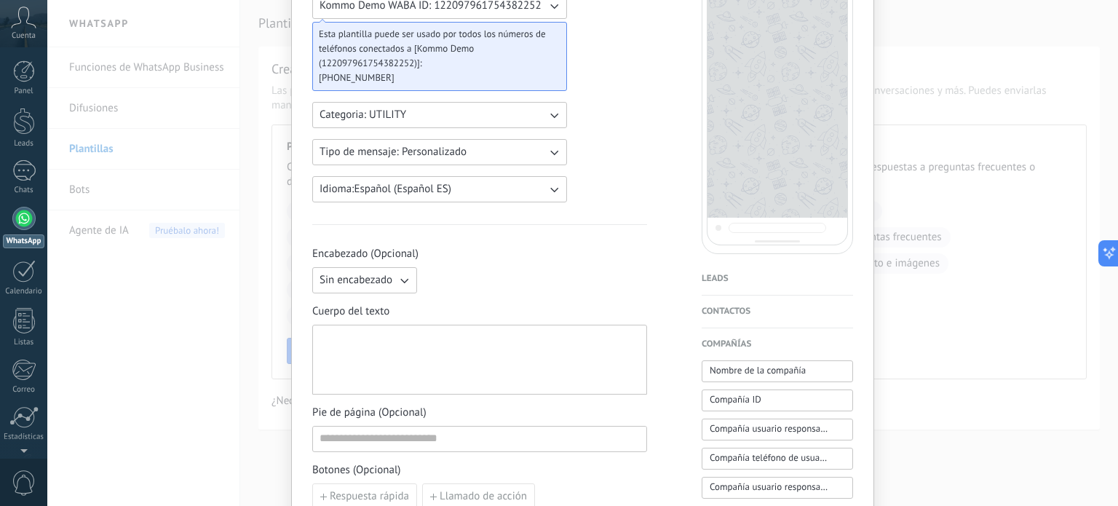
click at [719, 277] on h4 "Leads" at bounding box center [776, 278] width 151 height 15
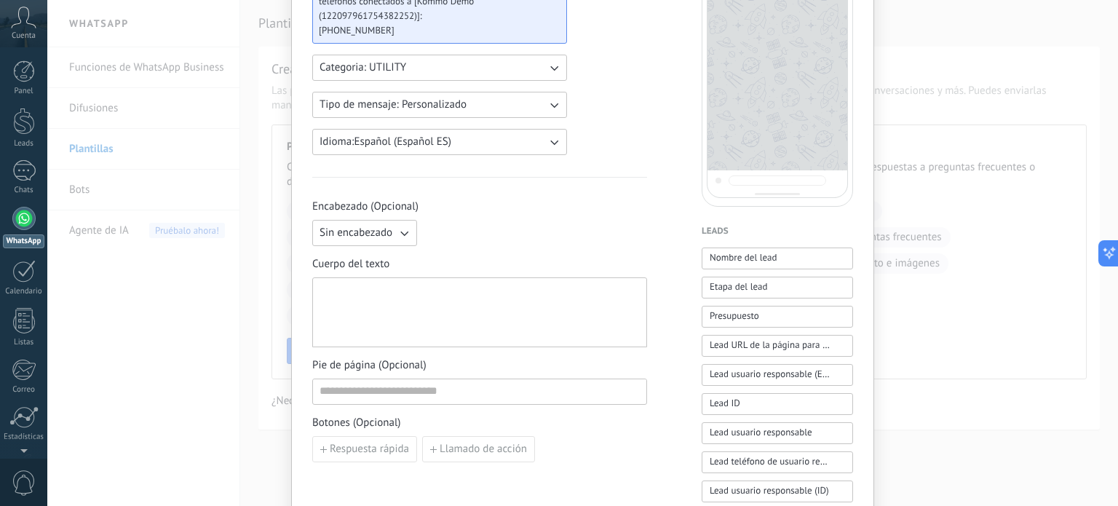
scroll to position [218, 0]
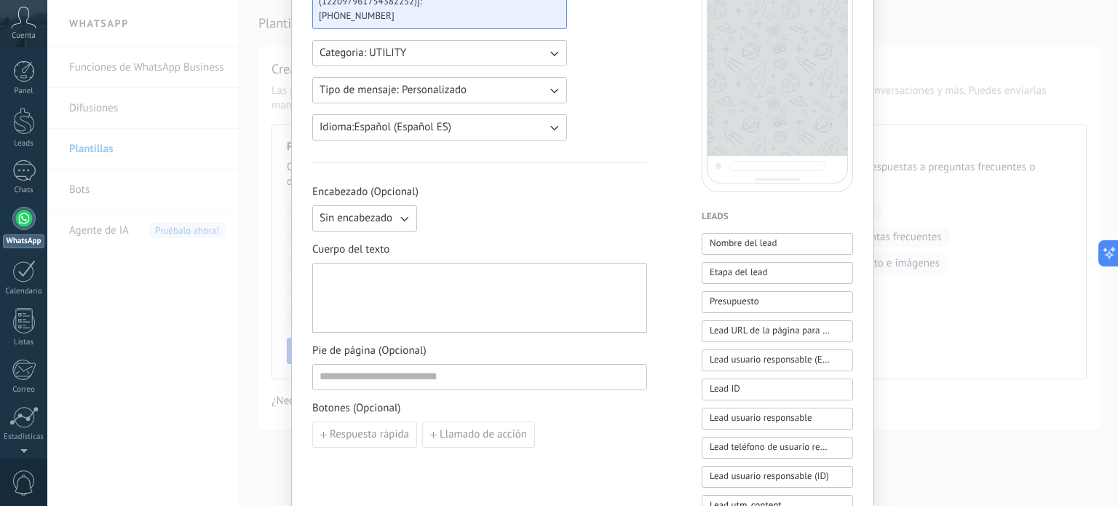
click at [400, 218] on icon "button" at bounding box center [404, 219] width 8 height 5
click at [471, 226] on div "Sin encabezado Sin encabezado Texto Imagen o archivo" at bounding box center [479, 218] width 335 height 26
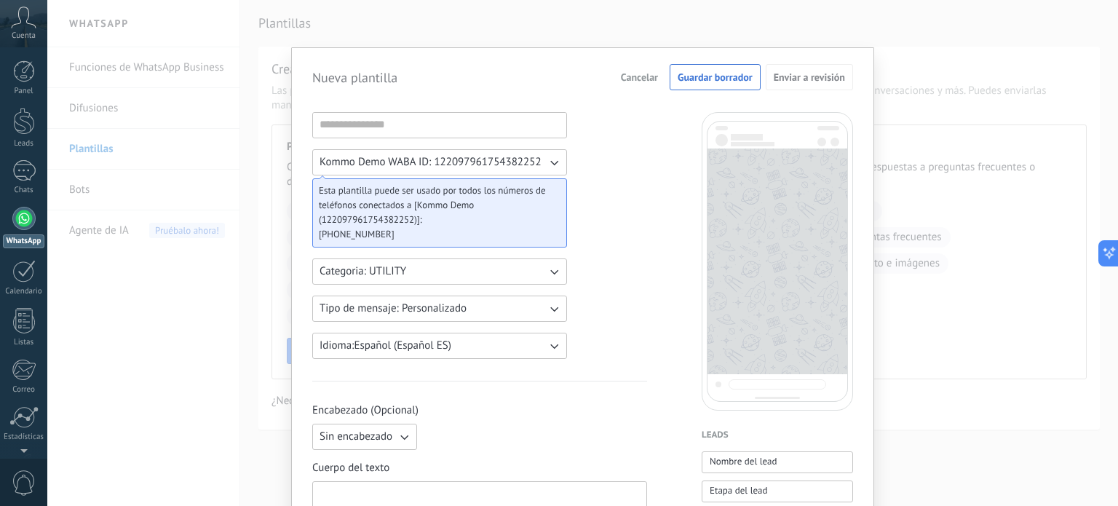
scroll to position [0, 0]
click at [650, 81] on span "Cancelar" at bounding box center [639, 77] width 37 height 10
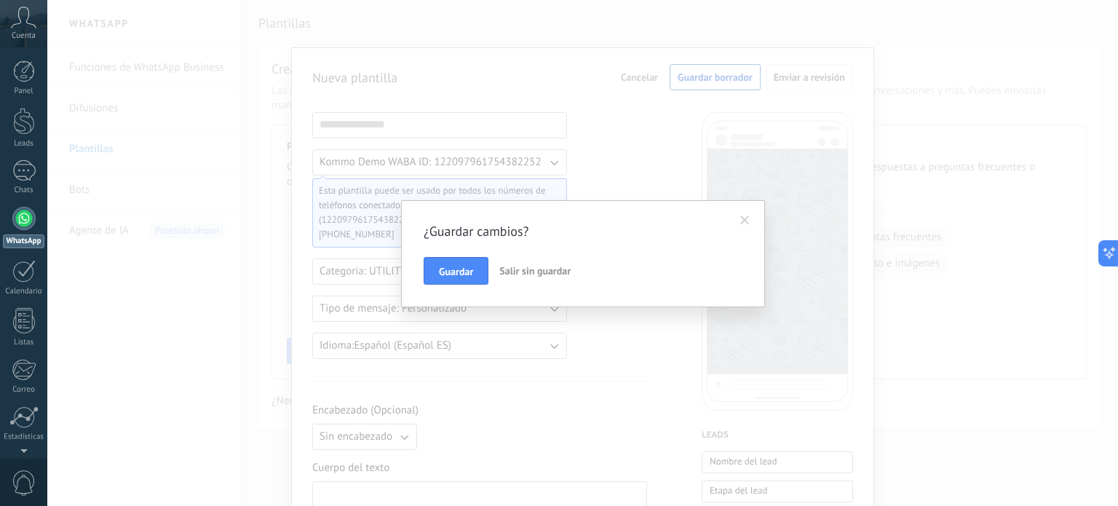
click at [533, 277] on button "Salir sin guardar" at bounding box center [534, 271] width 83 height 28
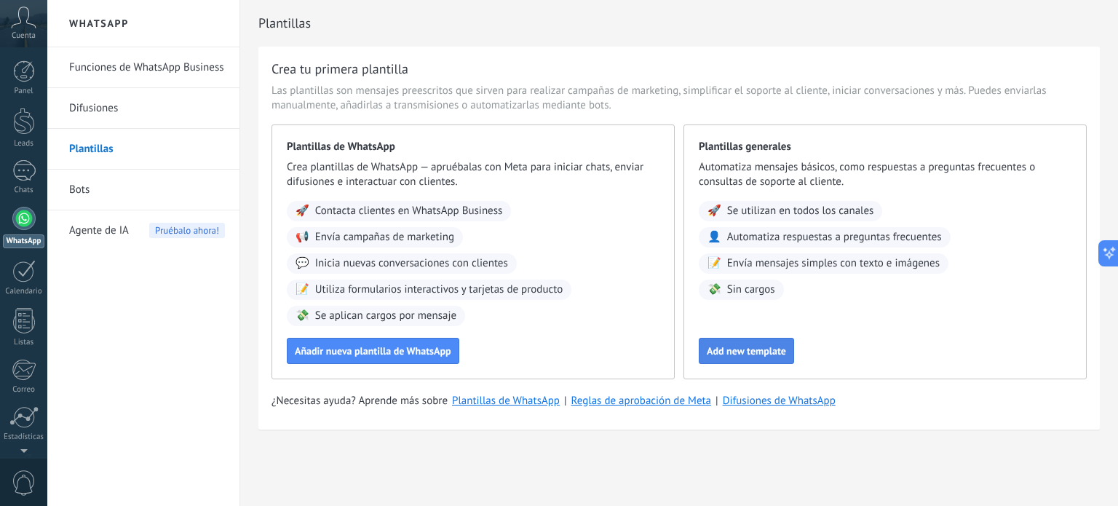
click at [779, 356] on span "Add new template" at bounding box center [745, 351] width 79 height 10
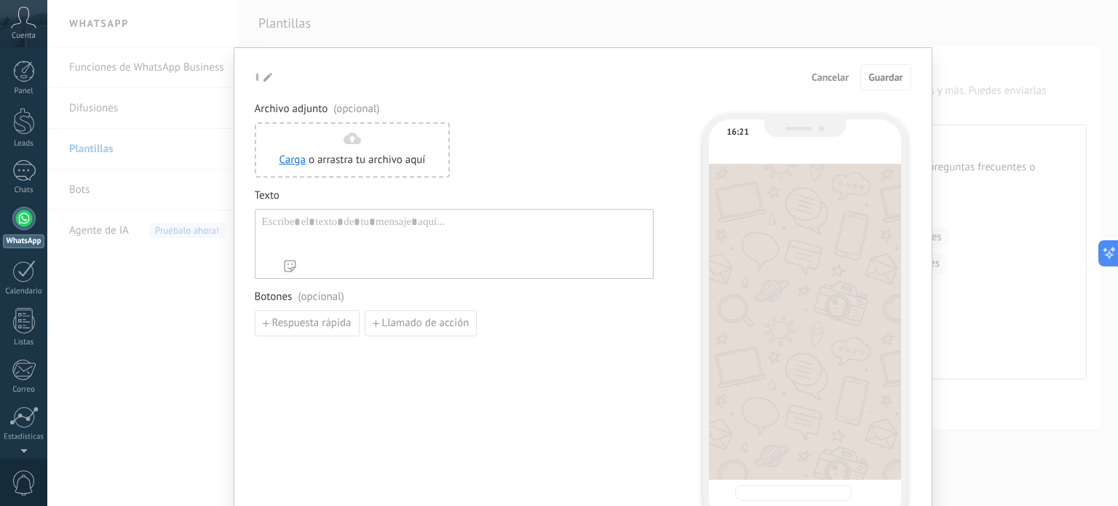
type input "**********"
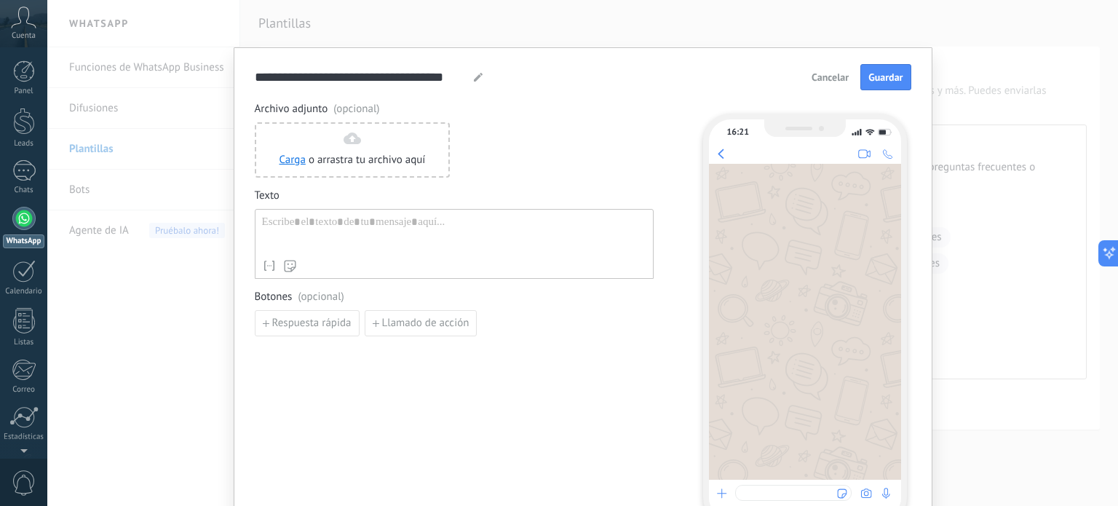
click at [832, 73] on span "Cancelar" at bounding box center [829, 77] width 37 height 10
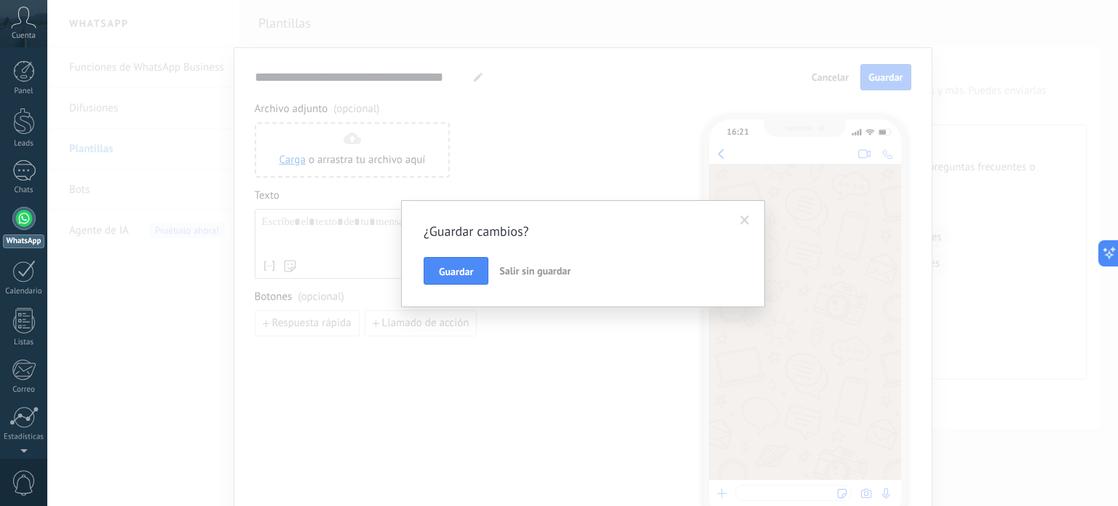
click at [551, 266] on span "Salir sin guardar" at bounding box center [534, 270] width 71 height 13
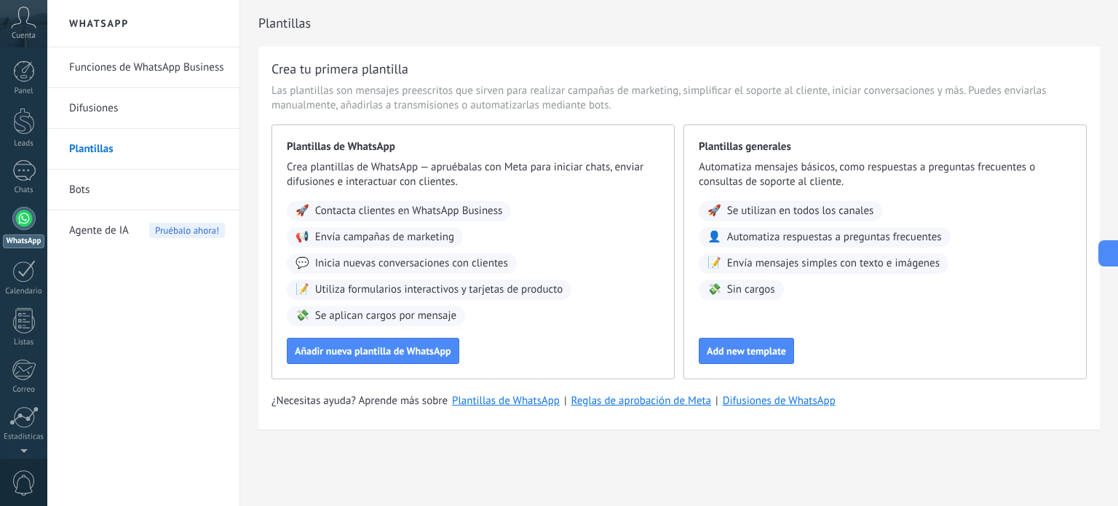
click at [97, 73] on link "Funciones de WhatsApp Business" at bounding box center [147, 67] width 156 height 41
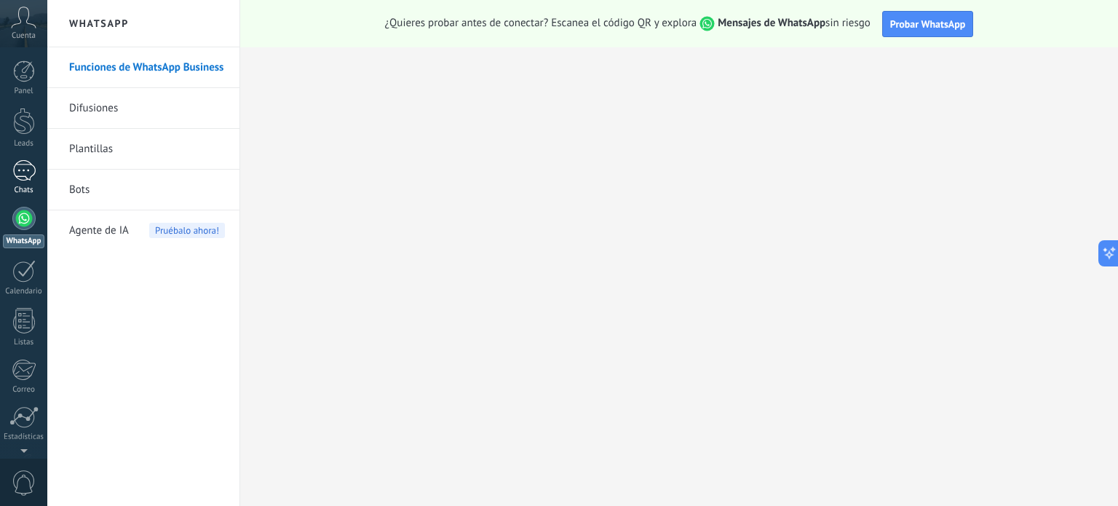
click at [25, 171] on div at bounding box center [23, 170] width 23 height 21
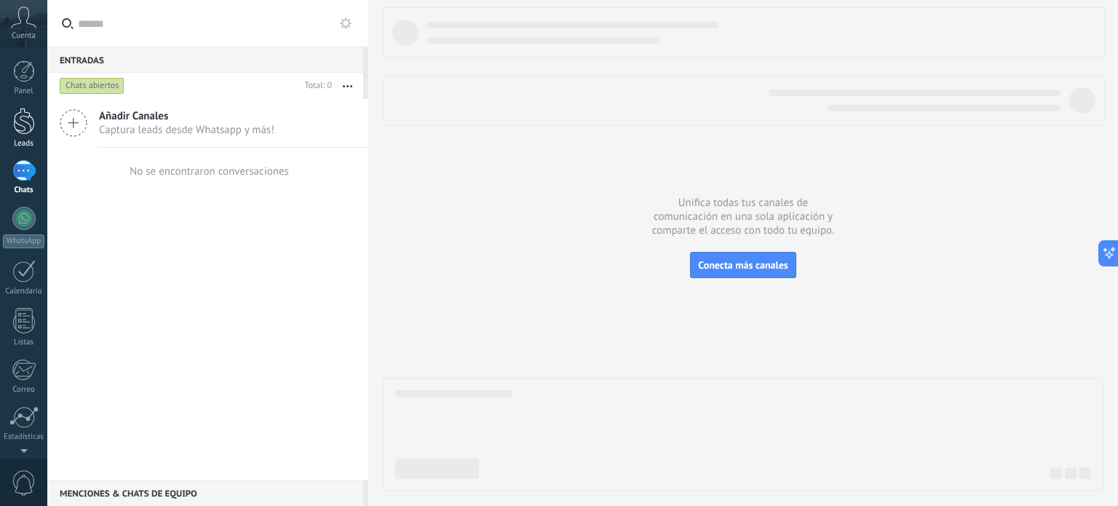
click at [20, 132] on div at bounding box center [24, 121] width 22 height 27
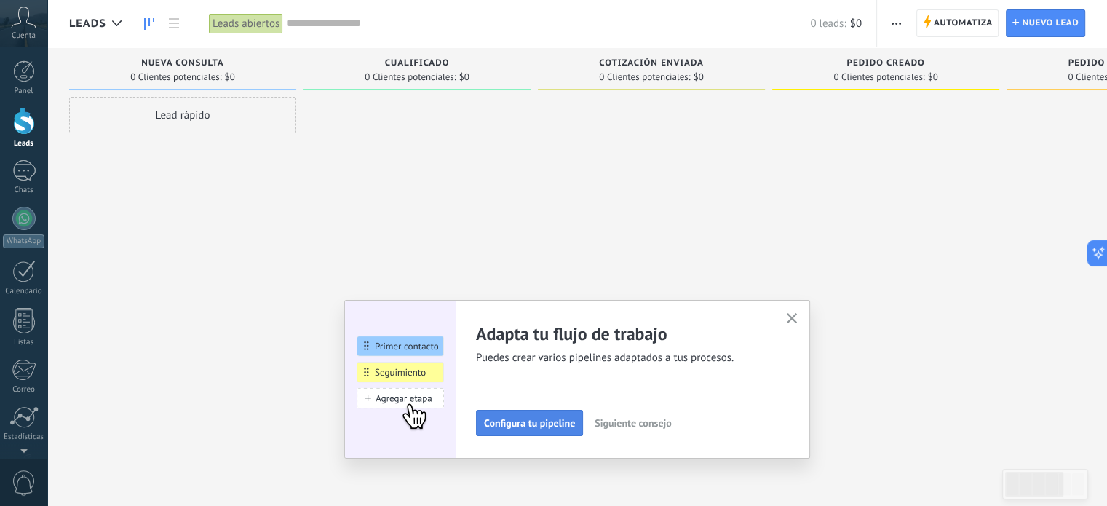
click at [543, 424] on span "Configura tu pipeline" at bounding box center [529, 423] width 91 height 10
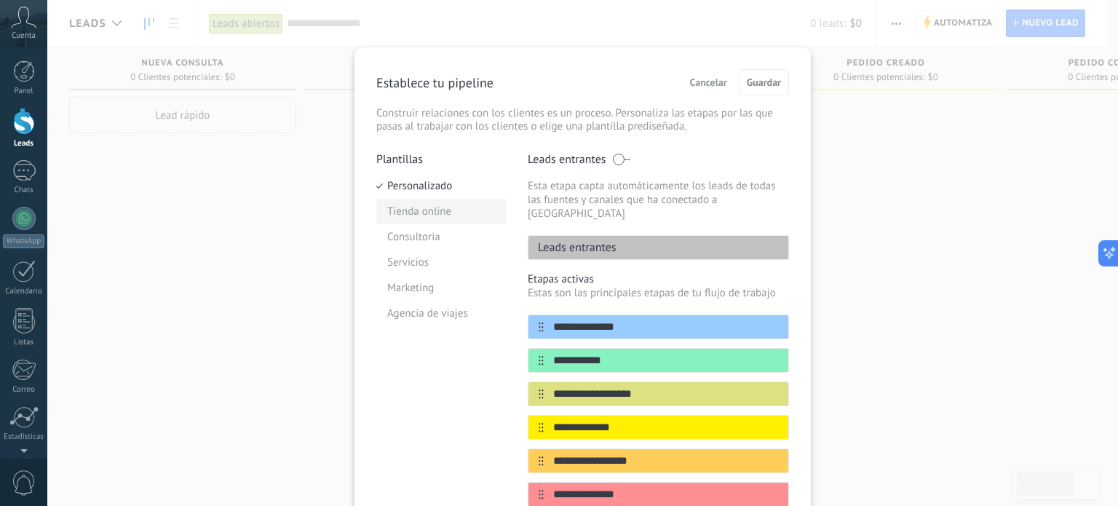
click at [413, 210] on li "Tienda online" at bounding box center [441, 211] width 130 height 25
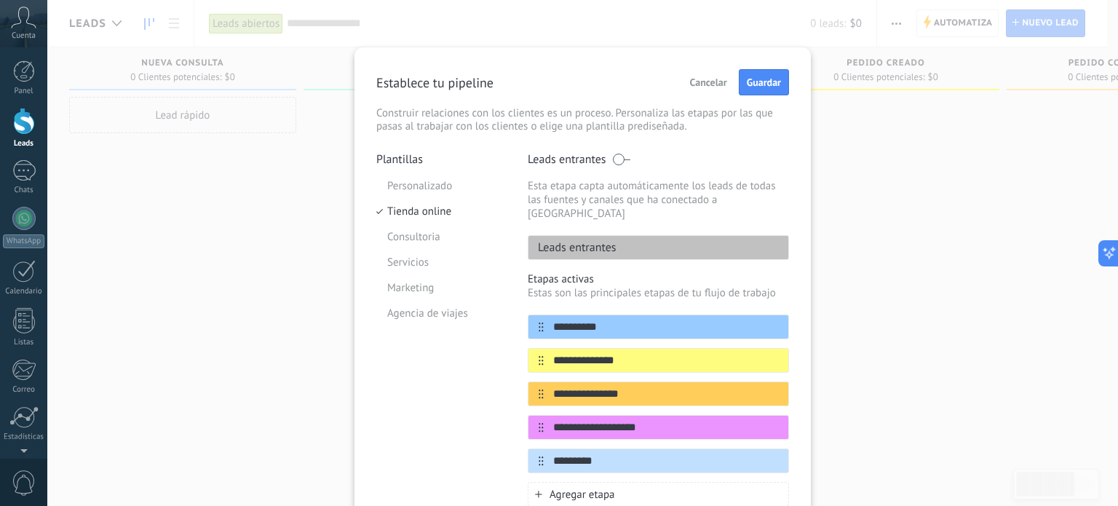
click at [752, 96] on div "Establece tu pipeline Cancelar Guardar Construir relaciones con los clientes es…" at bounding box center [582, 101] width 413 height 64
click at [757, 82] on span "Guardar" at bounding box center [763, 82] width 34 height 10
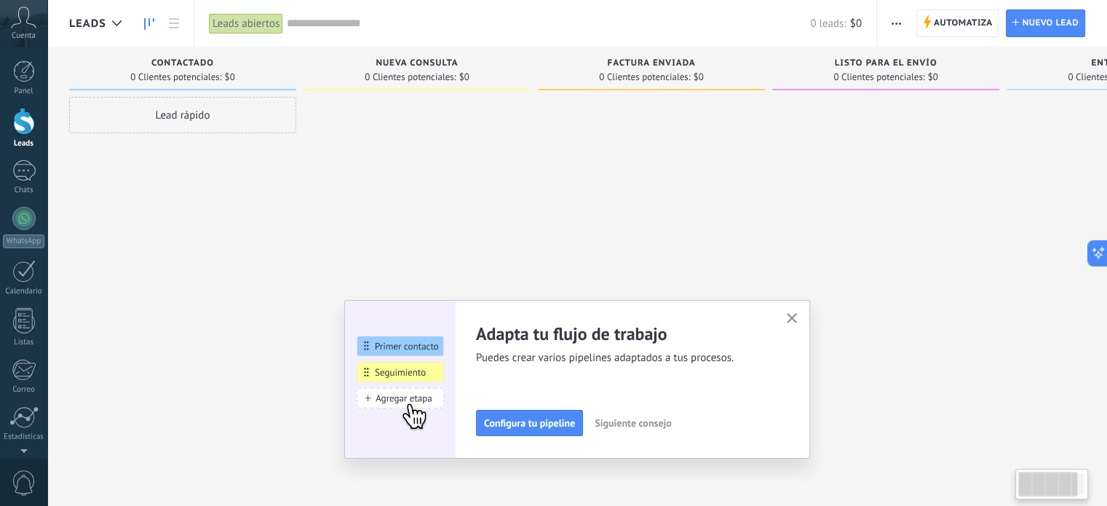
drag, startPoint x: 810, startPoint y: 144, endPoint x: 794, endPoint y: 213, distance: 70.8
click at [794, 213] on div at bounding box center [885, 255] width 227 height 316
click at [538, 415] on button "Configura tu pipeline" at bounding box center [529, 423] width 107 height 26
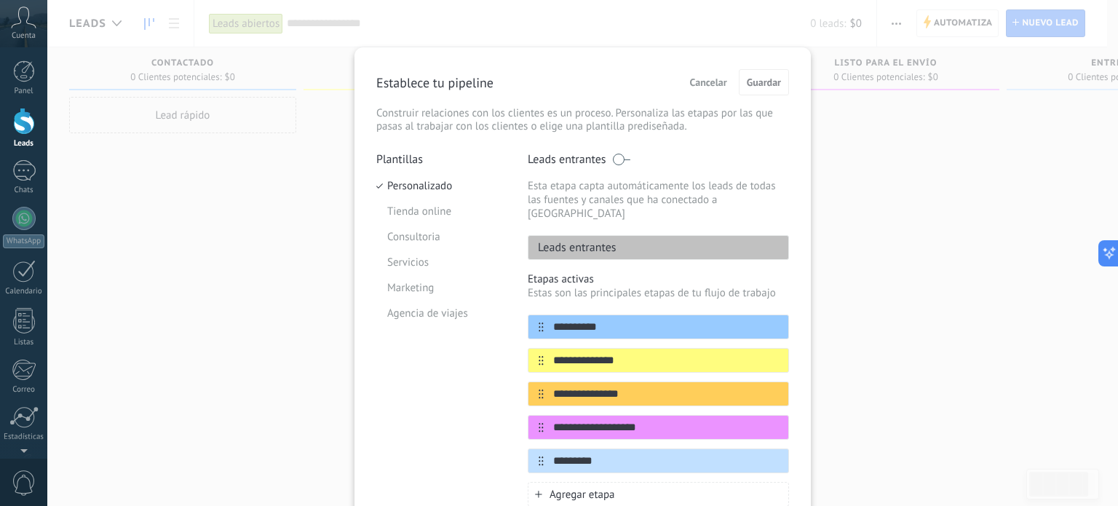
click at [719, 84] on span "Cancelar" at bounding box center [708, 82] width 37 height 10
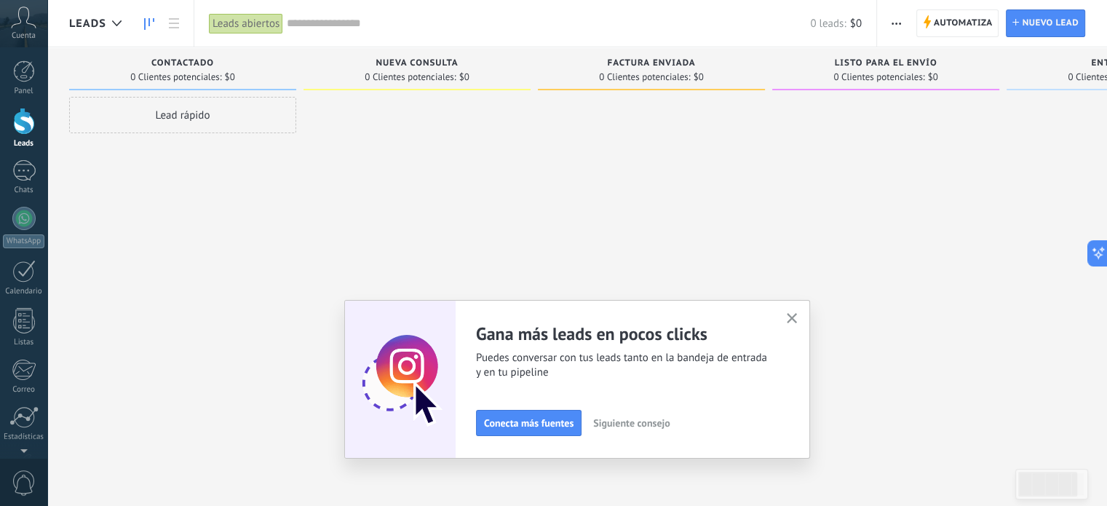
click at [801, 311] on button "button" at bounding box center [792, 319] width 18 height 20
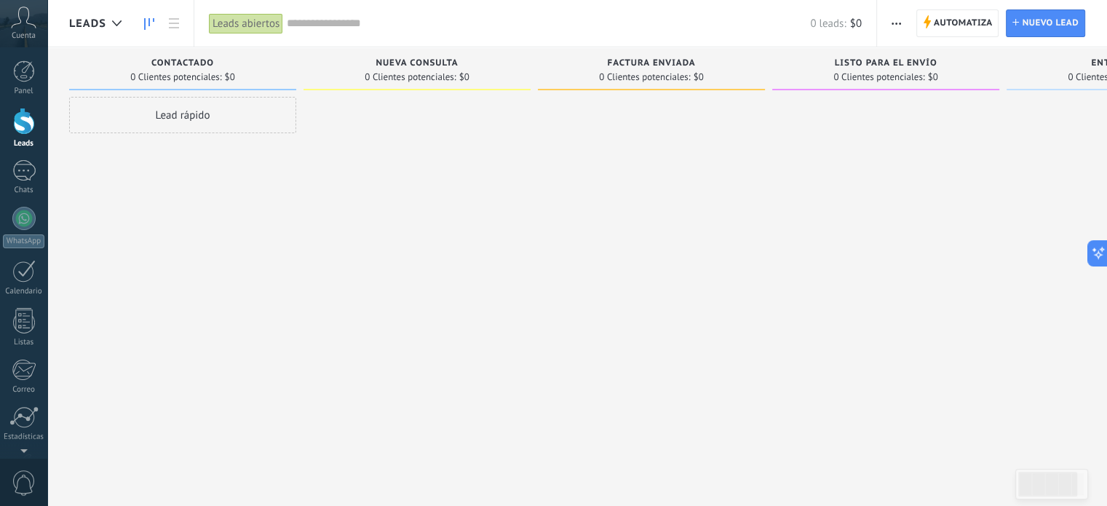
drag, startPoint x: 806, startPoint y: 308, endPoint x: 630, endPoint y: 371, distance: 186.9
click at [630, 371] on div at bounding box center [651, 255] width 227 height 316
click at [214, 111] on div "Lead rápido" at bounding box center [182, 115] width 227 height 36
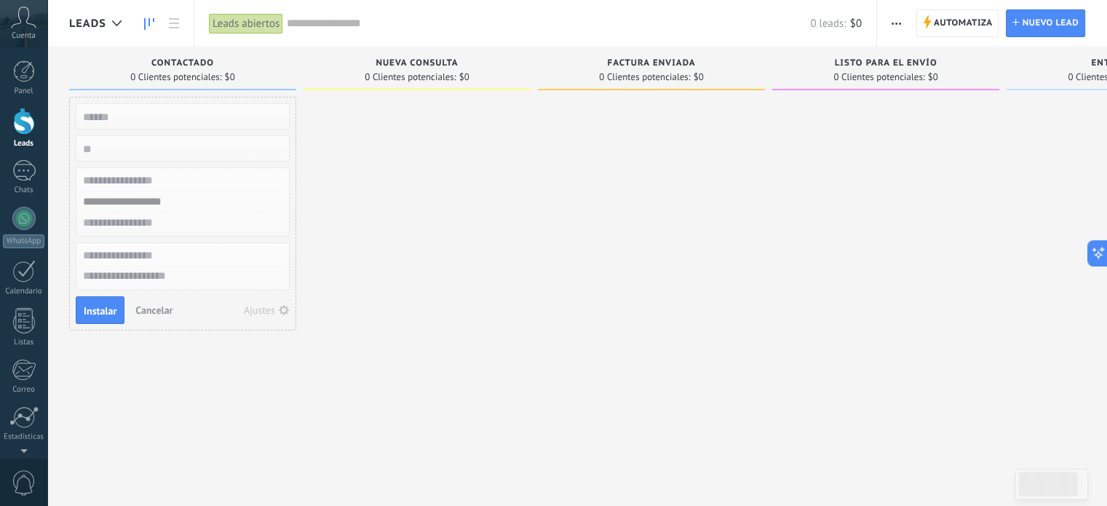
click at [127, 108] on input "text" at bounding box center [181, 116] width 212 height 20
click at [130, 151] on input "numeric" at bounding box center [181, 148] width 212 height 20
click at [143, 174] on input "text" at bounding box center [181, 180] width 212 height 21
click at [154, 198] on input "text" at bounding box center [181, 201] width 212 height 21
click at [104, 316] on button "Instalar" at bounding box center [100, 310] width 49 height 28
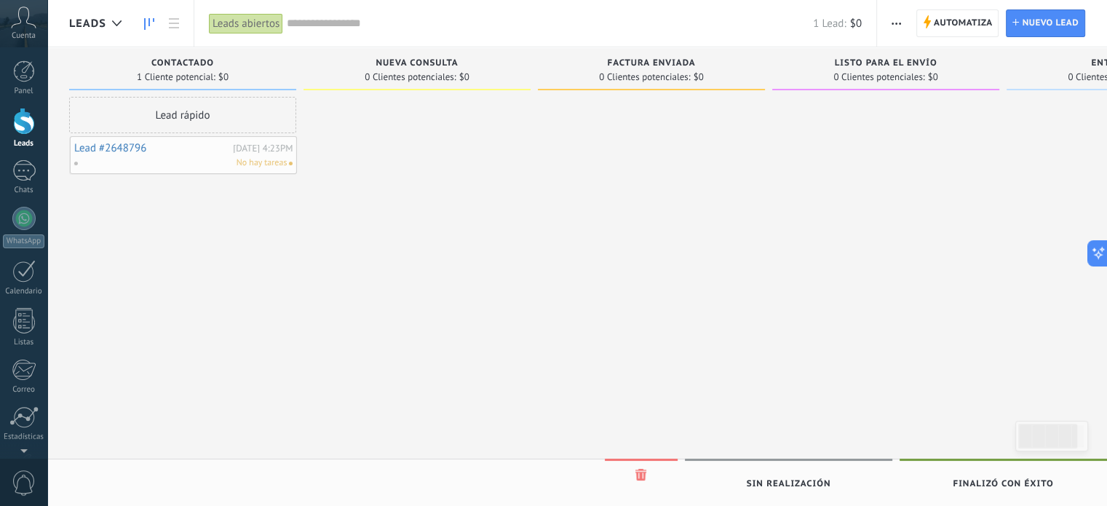
drag, startPoint x: 182, startPoint y: 159, endPoint x: 152, endPoint y: 170, distance: 32.0
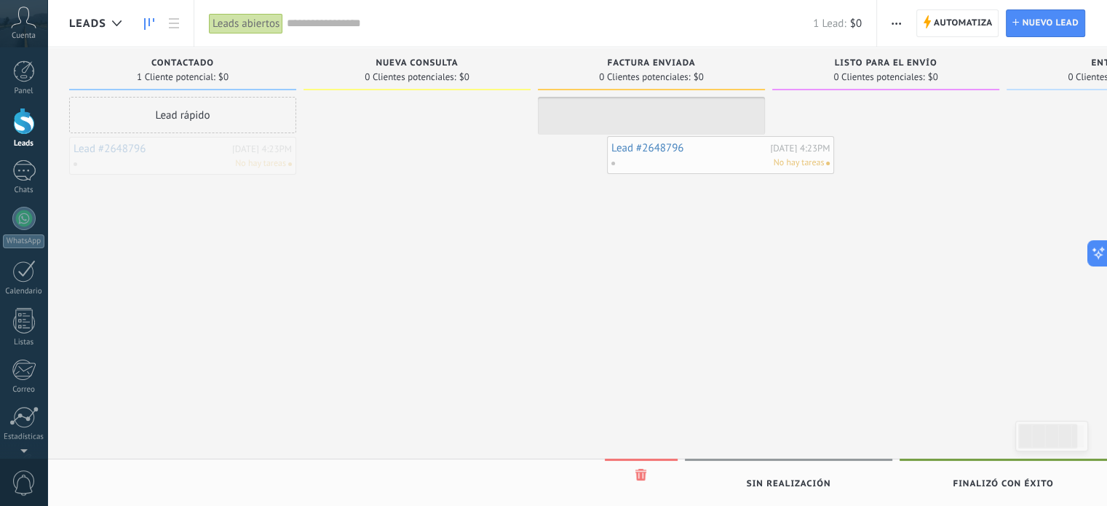
drag, startPoint x: 154, startPoint y: 169, endPoint x: 678, endPoint y: 177, distance: 524.6
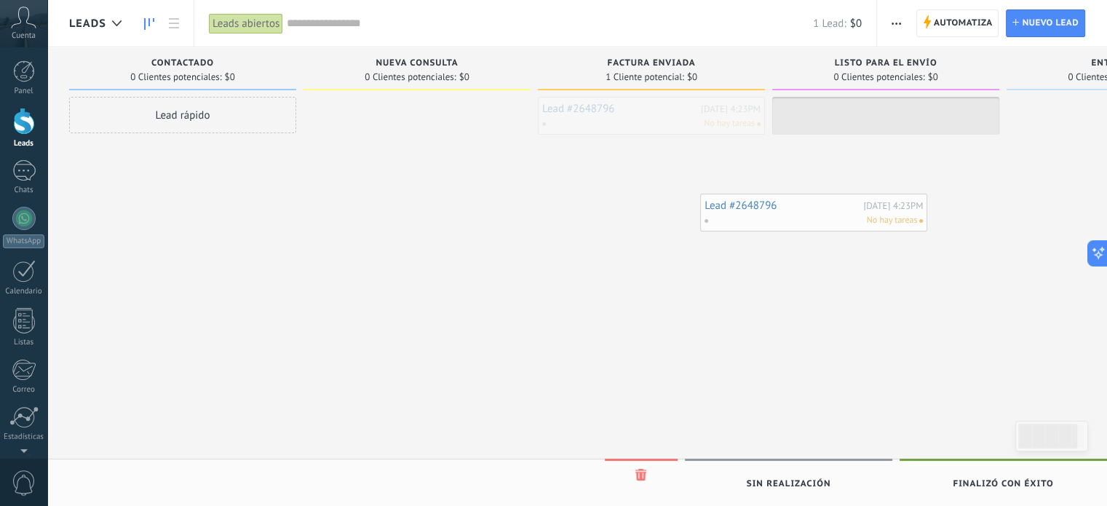
drag, startPoint x: 664, startPoint y: 103, endPoint x: 835, endPoint y: 182, distance: 189.1
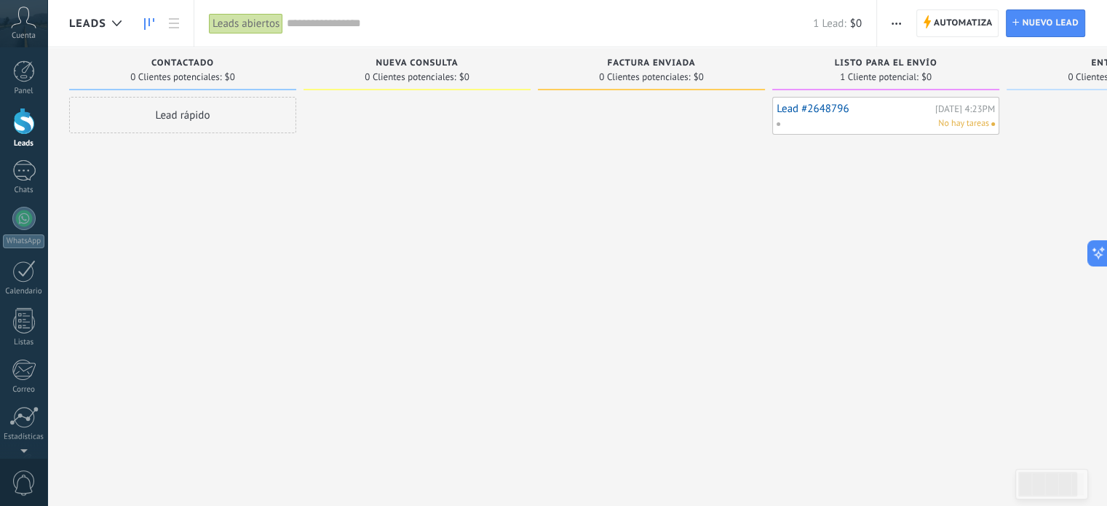
scroll to position [0, 1]
drag, startPoint x: 820, startPoint y: 166, endPoint x: 830, endPoint y: 159, distance: 12.1
click at [830, 159] on div "Lead #2648796 [DATE] 4:23PM No hay tareas" at bounding box center [884, 255] width 227 height 316
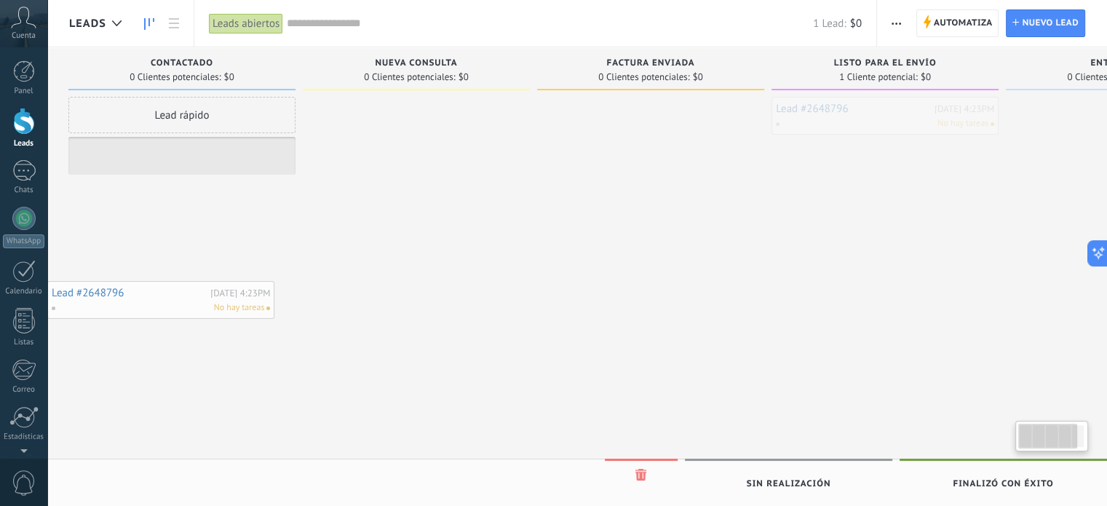
scroll to position [0, 0]
drag, startPoint x: 837, startPoint y: 116, endPoint x: -33, endPoint y: 299, distance: 890.0
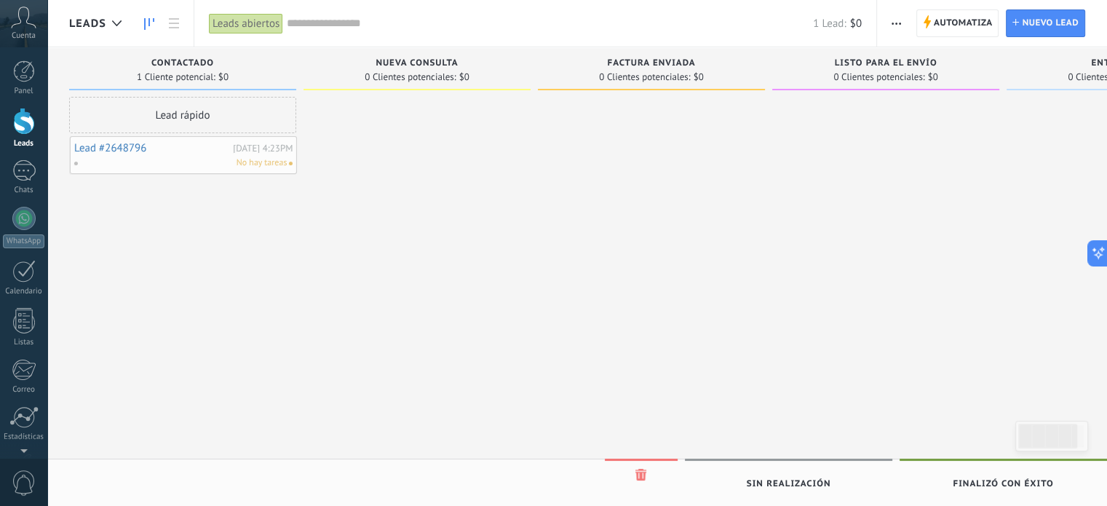
drag, startPoint x: 218, startPoint y: 135, endPoint x: 194, endPoint y: 167, distance: 40.5
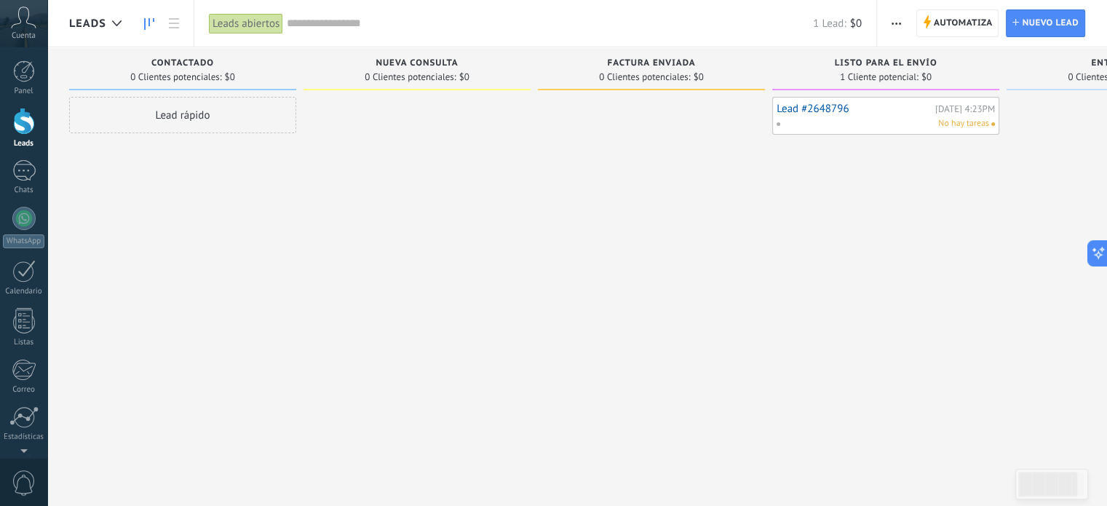
drag, startPoint x: 887, startPoint y: 323, endPoint x: 132, endPoint y: 1, distance: 821.1
click at [393, 305] on div at bounding box center [416, 255] width 227 height 316
click at [220, 18] on div "Leads abiertos" at bounding box center [246, 23] width 74 height 21
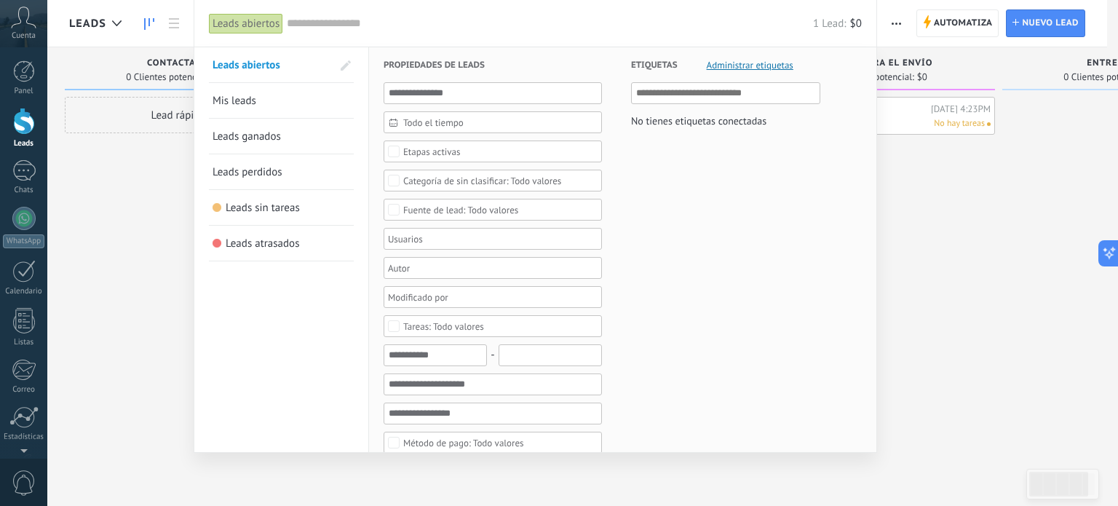
click at [240, 135] on span "Leads ganados" at bounding box center [246, 137] width 68 height 14
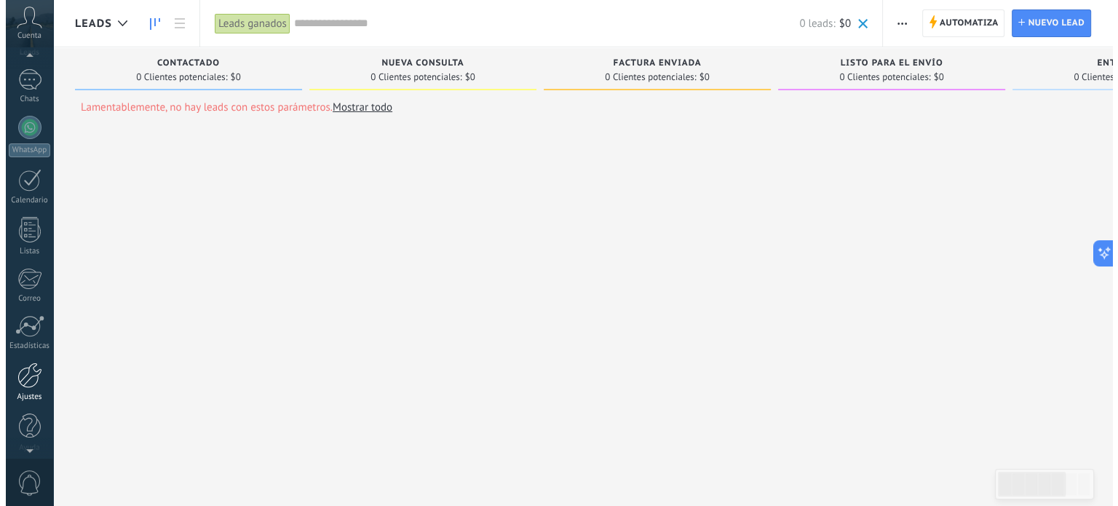
scroll to position [99, 0]
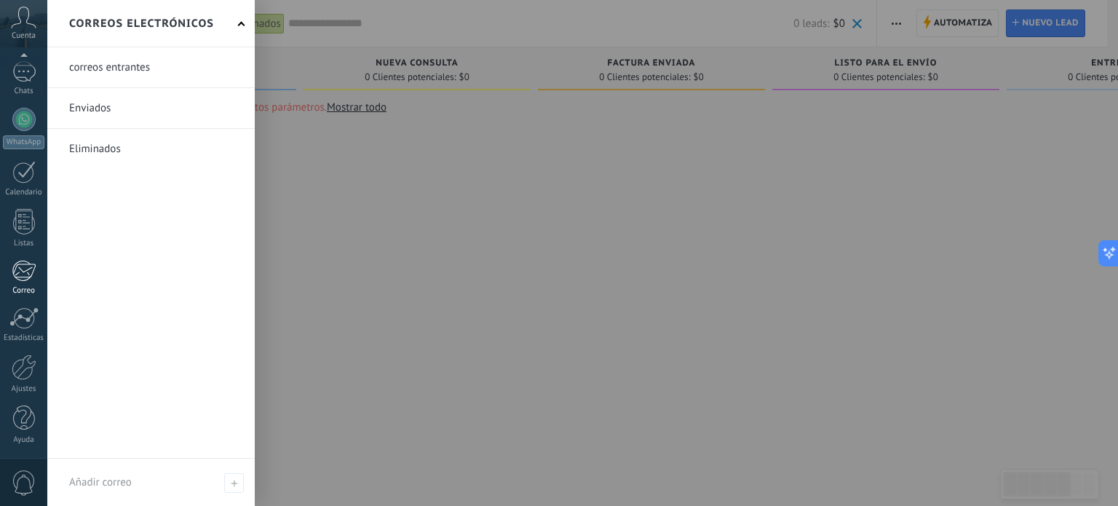
click at [31, 264] on div at bounding box center [24, 271] width 24 height 22
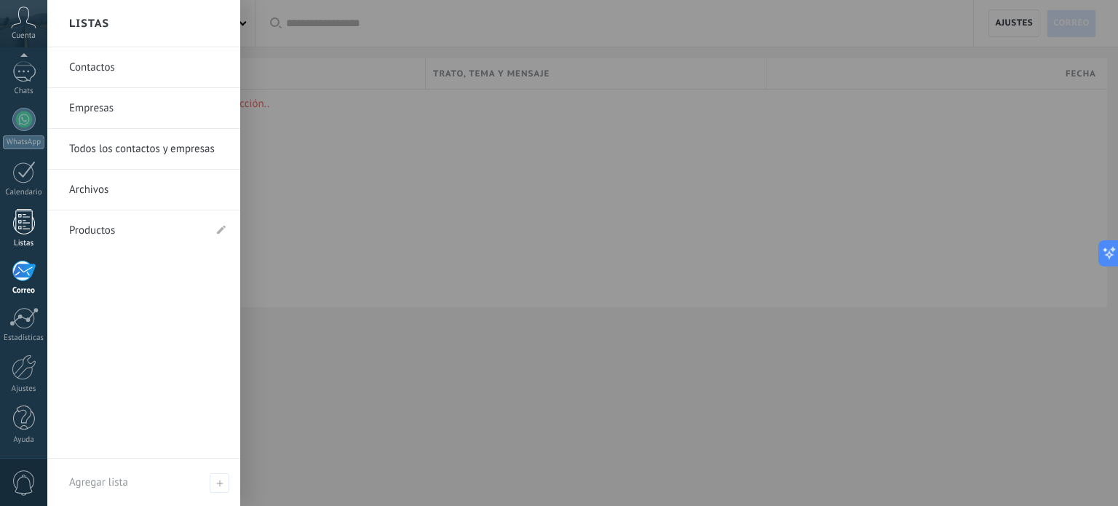
click at [31, 229] on div at bounding box center [24, 221] width 22 height 25
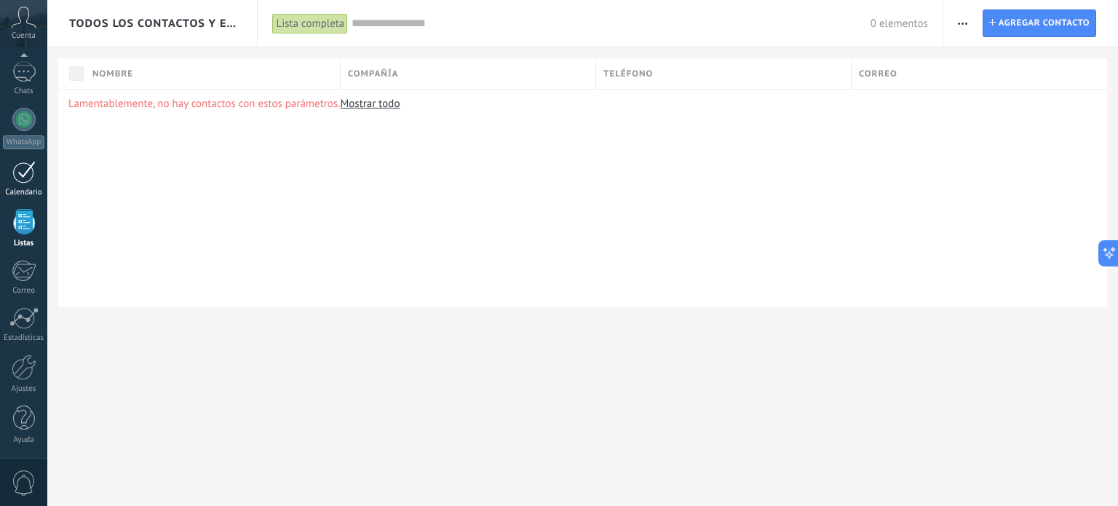
click at [29, 177] on div at bounding box center [23, 172] width 23 height 23
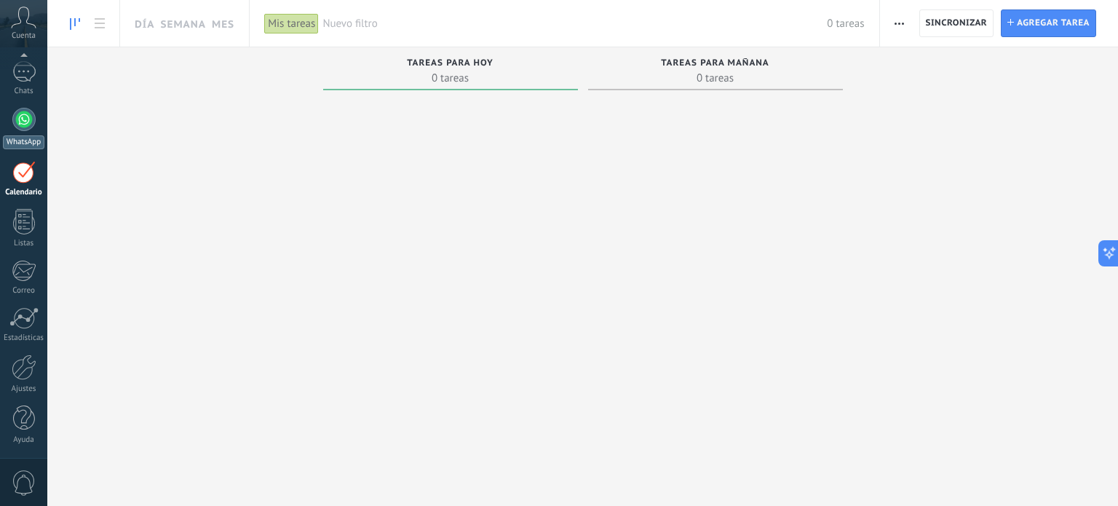
click at [25, 112] on div at bounding box center [23, 119] width 23 height 23
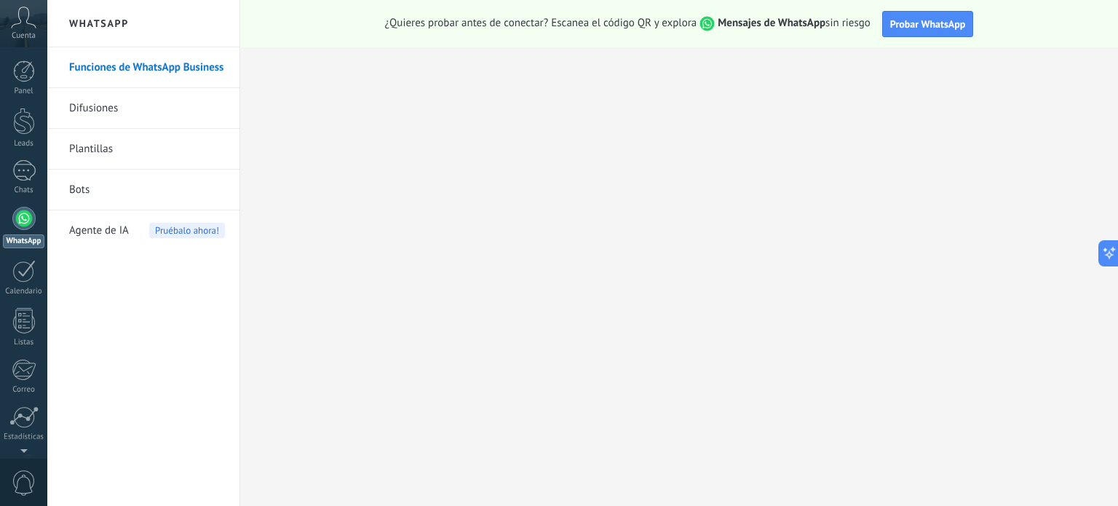
click at [19, 226] on div at bounding box center [23, 218] width 23 height 23
click at [32, 142] on div "Leads" at bounding box center [24, 143] width 42 height 9
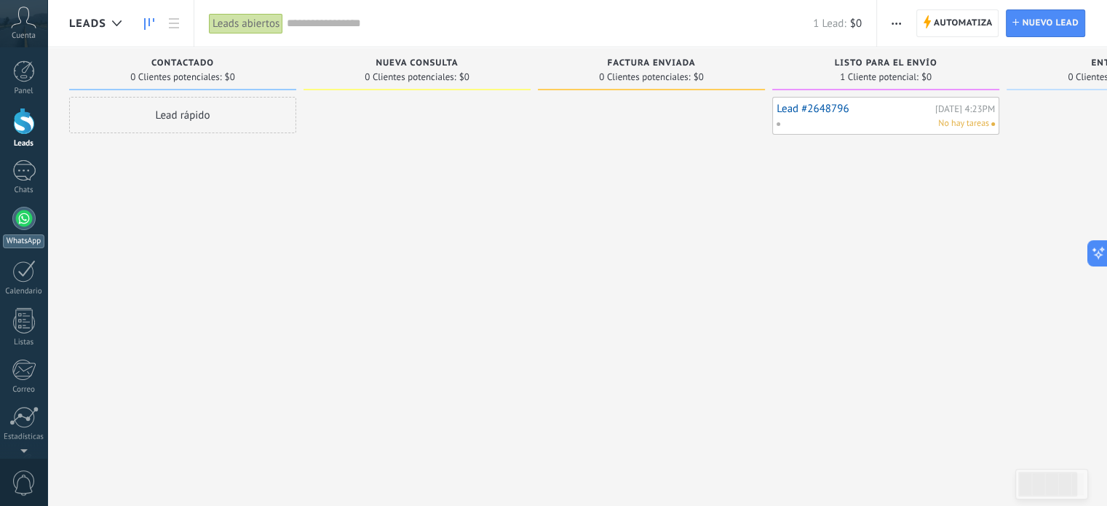
click at [15, 212] on div at bounding box center [23, 218] width 23 height 23
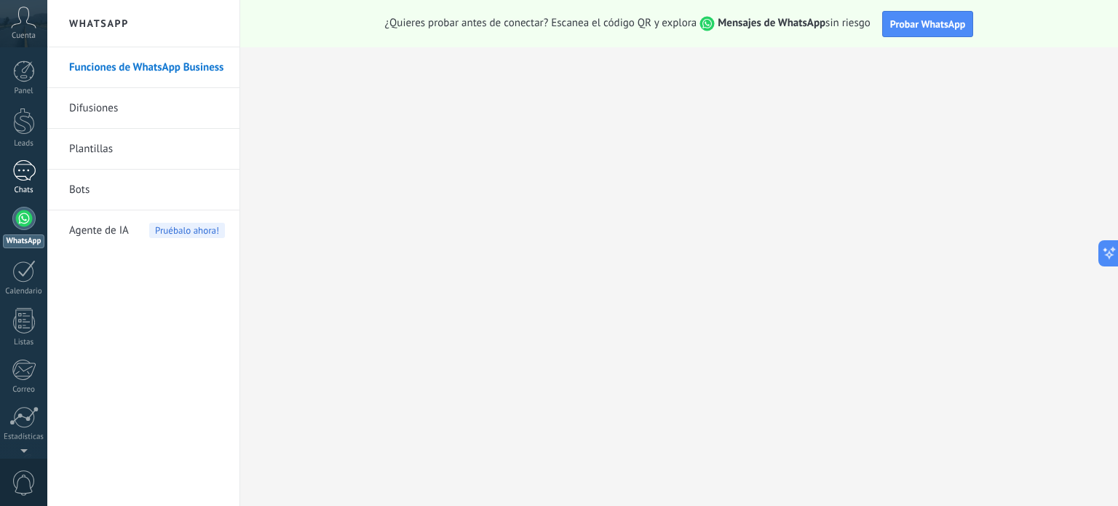
click at [14, 180] on div at bounding box center [23, 170] width 23 height 21
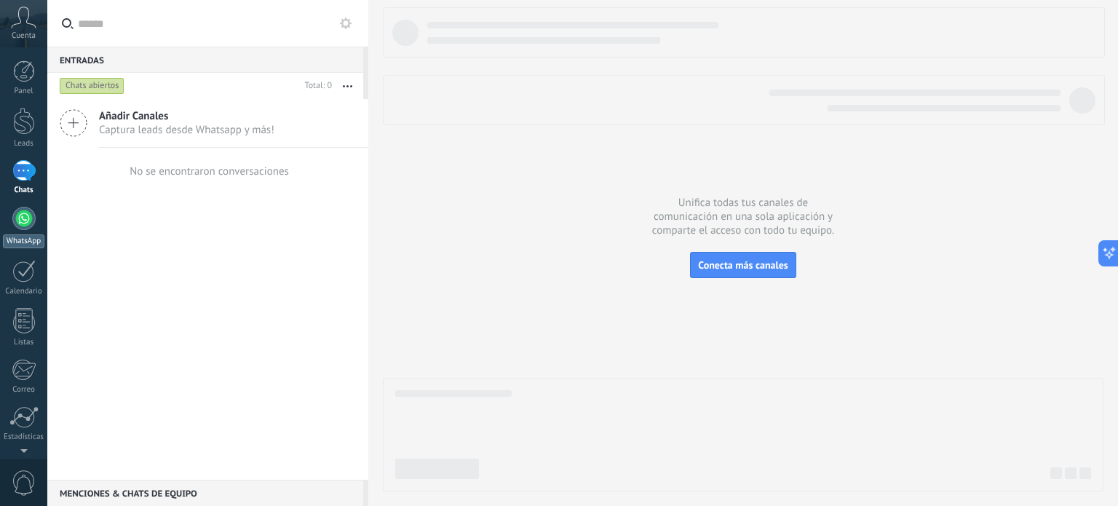
click at [16, 236] on div "WhatsApp" at bounding box center [23, 241] width 41 height 14
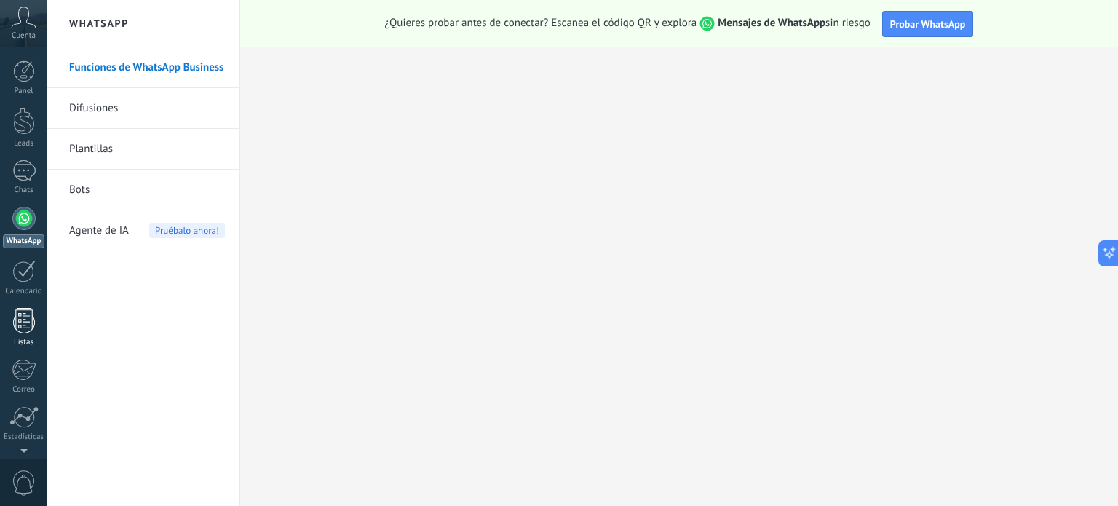
drag, startPoint x: 64, startPoint y: 245, endPoint x: 28, endPoint y: 330, distance: 91.6
click at [196, 59] on link "Funciones de WhatsApp Business" at bounding box center [147, 67] width 156 height 41
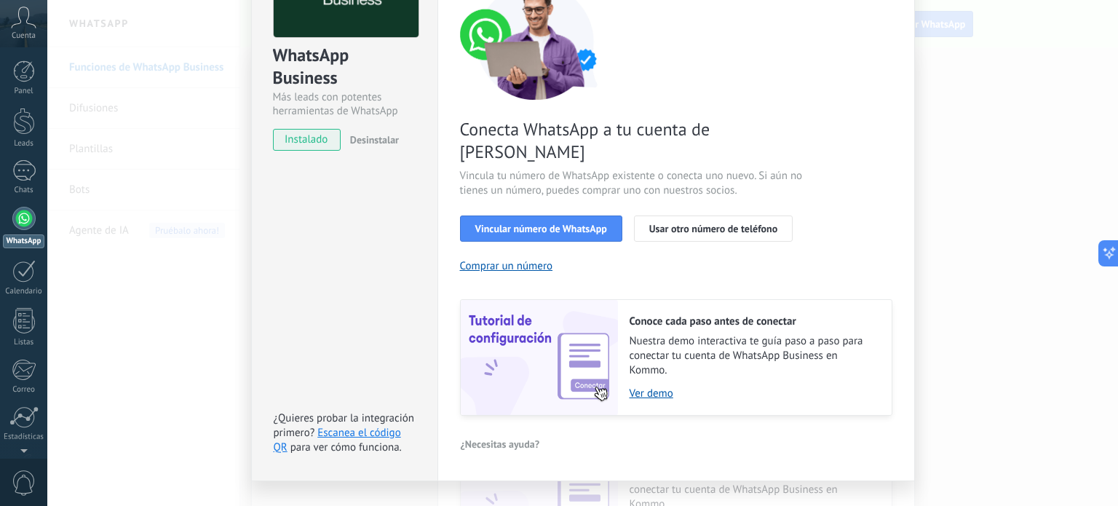
scroll to position [140, 0]
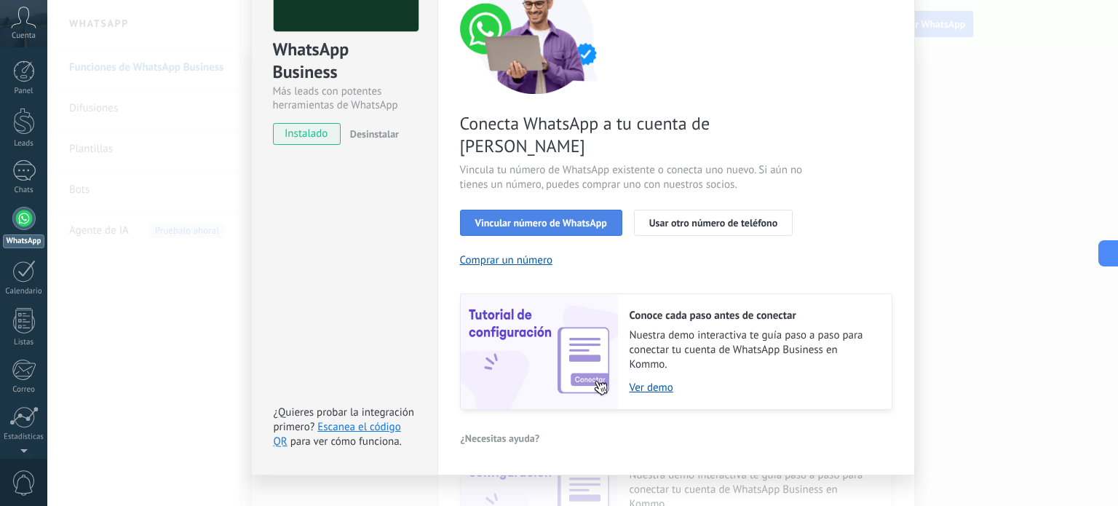
click at [572, 210] on button "Vincular número de WhatsApp" at bounding box center [541, 223] width 162 height 26
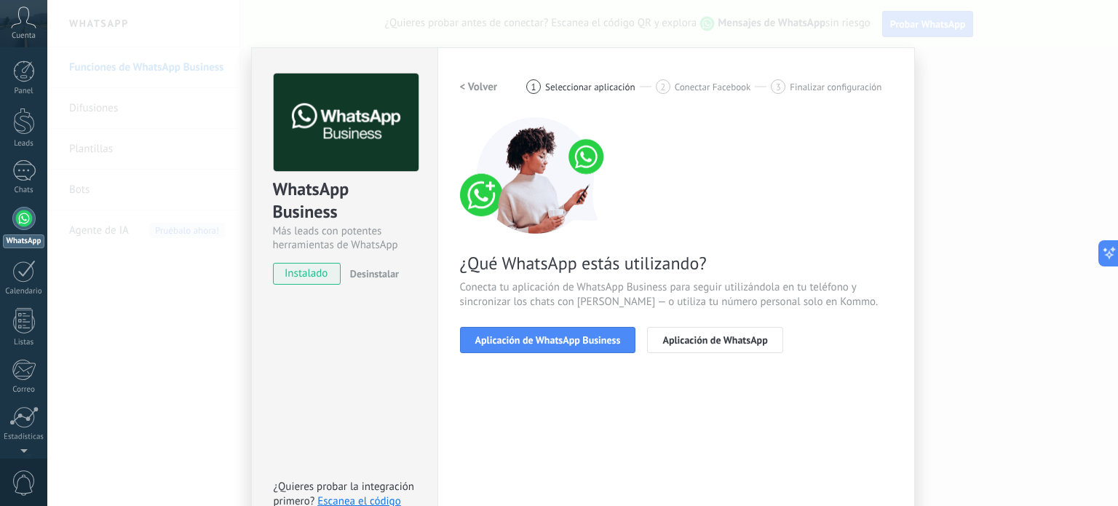
scroll to position [0, 0]
click at [920, 225] on div "WhatsApp Business Más leads con potentes herramientas de WhatsApp instalado Des…" at bounding box center [582, 253] width 1070 height 506
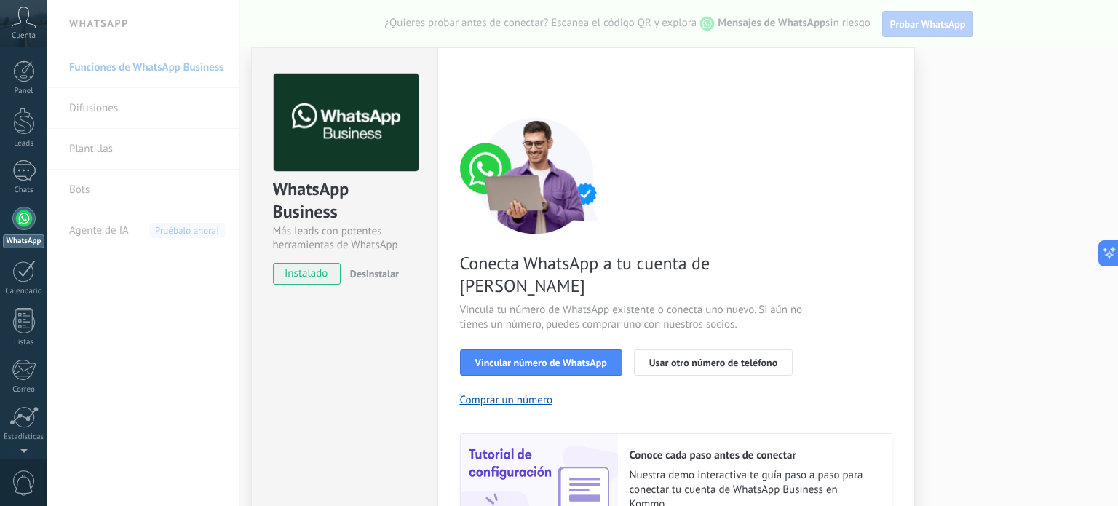
click at [1075, 399] on div "WhatsApp Business Más leads con potentes herramientas de WhatsApp instalado Des…" at bounding box center [582, 253] width 1070 height 506
